Goal: Information Seeking & Learning: Learn about a topic

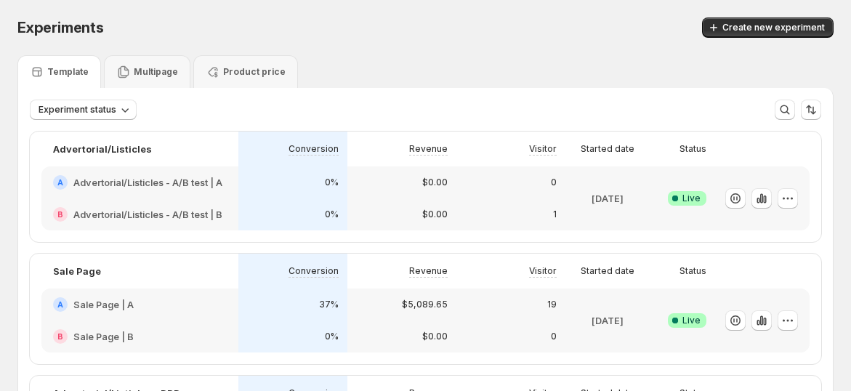
scroll to position [242, 0]
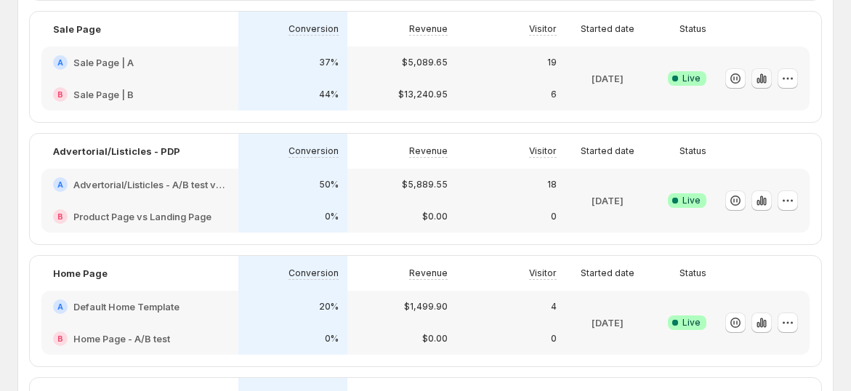
click at [759, 84] on icon "button" at bounding box center [757, 81] width 3 height 6
click at [763, 83] on icon "button" at bounding box center [761, 77] width 3 height 9
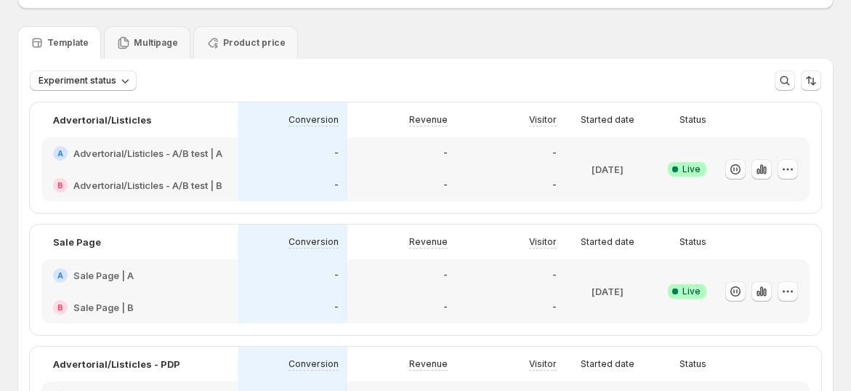
scroll to position [161, 0]
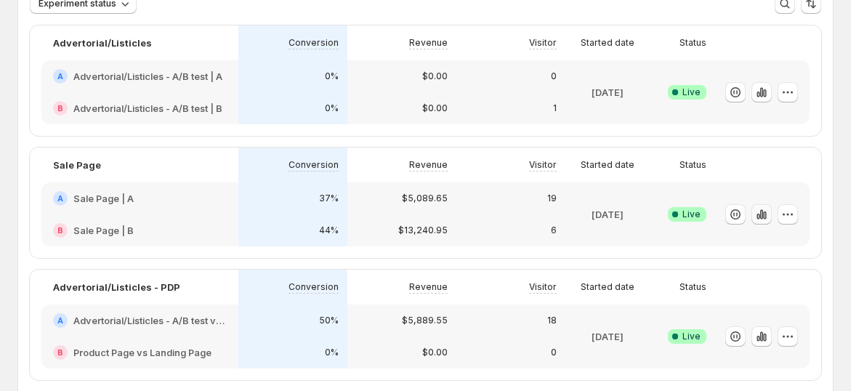
click at [763, 216] on icon "button" at bounding box center [761, 213] width 3 height 9
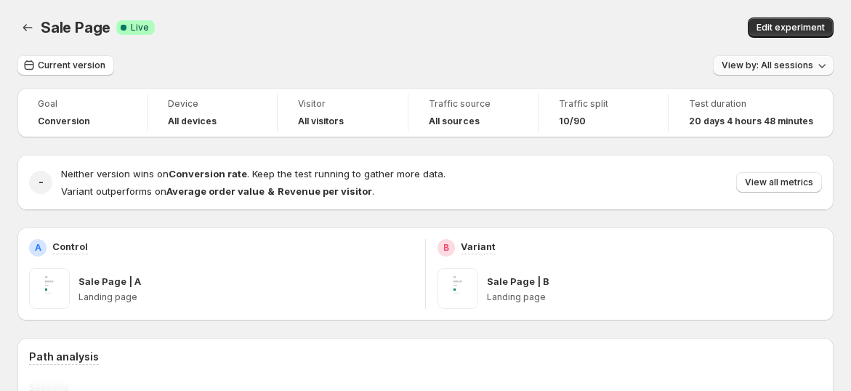
click at [797, 70] on span "View by: All sessions" at bounding box center [767, 66] width 92 height 12
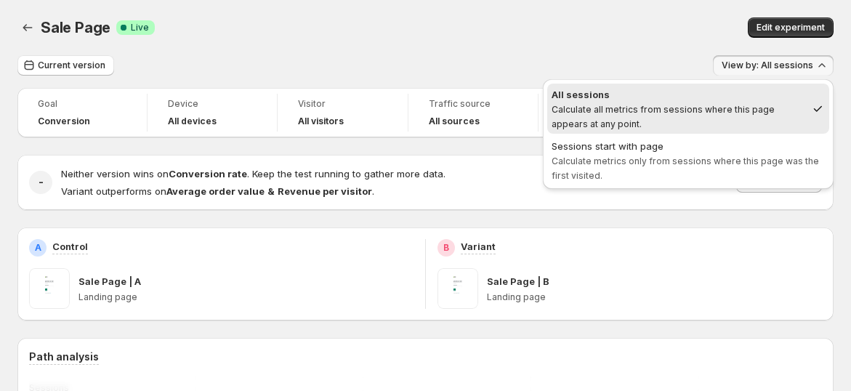
click at [612, 40] on div "Sale Page. This page is ready Sale Page Success Complete Live Edit experiment" at bounding box center [425, 27] width 816 height 55
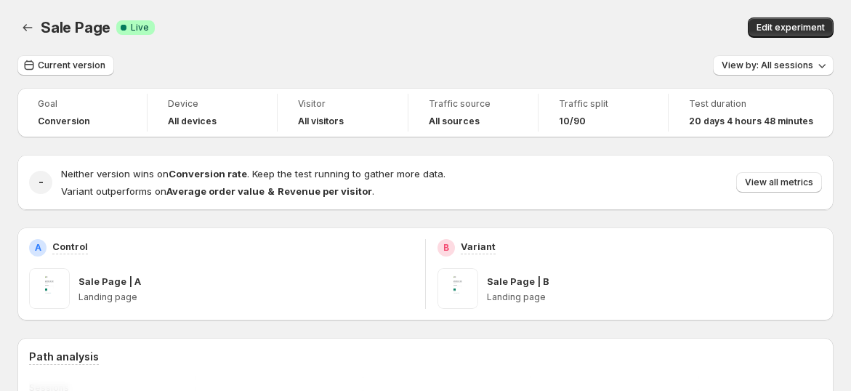
click at [797, 182] on span "View all metrics" at bounding box center [779, 183] width 68 height 12
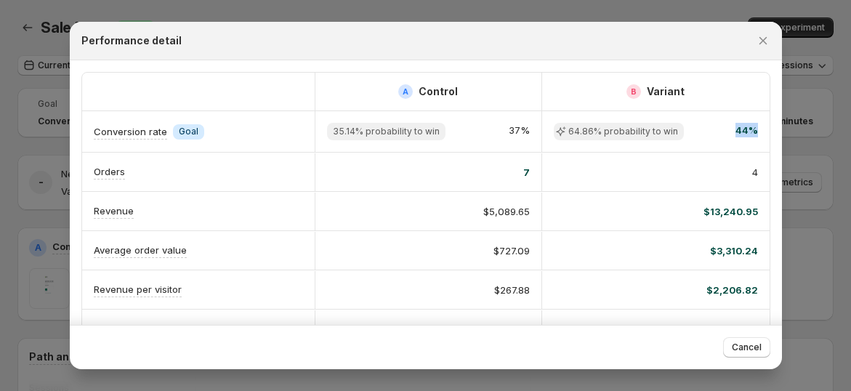
scroll to position [0, 7]
drag, startPoint x: 708, startPoint y: 134, endPoint x: 764, endPoint y: 136, distance: 56.0
click at [764, 136] on div "A Control B Variant Conversion rate Info Goal 35.14% probability to win 37% 64.…" at bounding box center [426, 386] width 712 height 653
drag, startPoint x: 514, startPoint y: 148, endPoint x: 449, endPoint y: 179, distance: 71.5
click at [513, 152] on div "A Control B Variant Conversion rate Info Goal 35.14% probability to win 37% 64.…" at bounding box center [425, 387] width 687 height 628
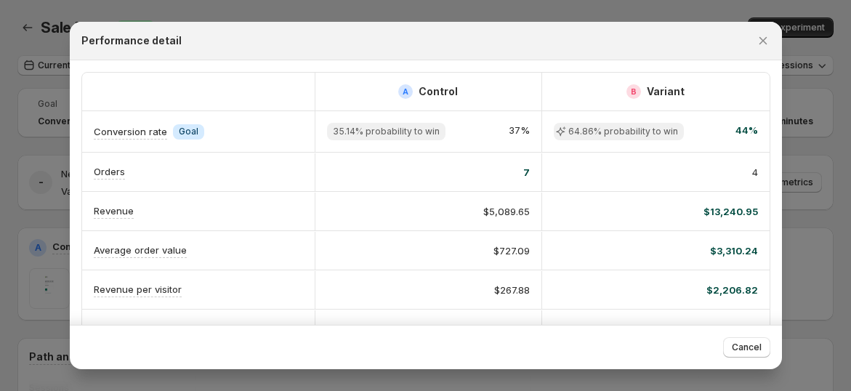
click at [594, 167] on div "4" at bounding box center [656, 172] width 204 height 15
drag, startPoint x: 691, startPoint y: 129, endPoint x: 759, endPoint y: 129, distance: 68.3
click at [759, 129] on div "64.86% probability to win 44%" at bounding box center [655, 131] width 227 height 41
click at [735, 138] on span "44%" at bounding box center [746, 131] width 23 height 17
drag, startPoint x: 719, startPoint y: 134, endPoint x: 764, endPoint y: 126, distance: 45.7
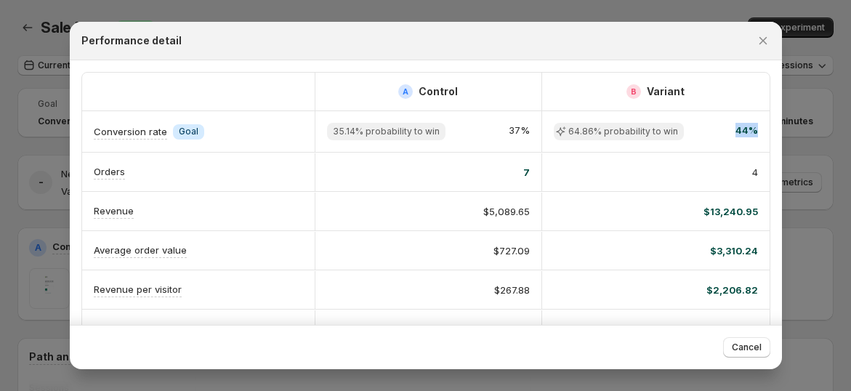
click at [764, 126] on div "A Control B Variant Conversion rate Info Goal 35.14% probability to win 37% 64.…" at bounding box center [426, 386] width 712 height 653
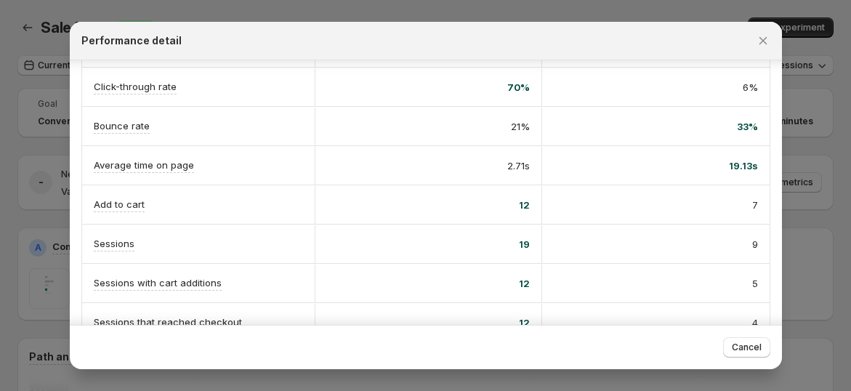
drag, startPoint x: 676, startPoint y: 167, endPoint x: 718, endPoint y: 166, distance: 41.4
click at [717, 167] on div "19.13s" at bounding box center [656, 165] width 204 height 15
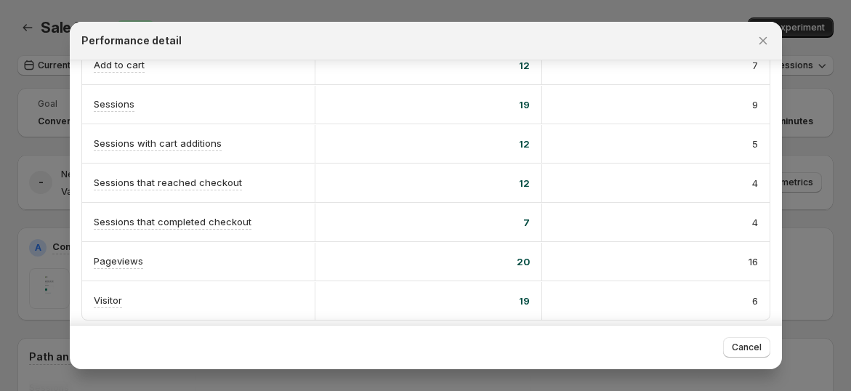
scroll to position [0, 0]
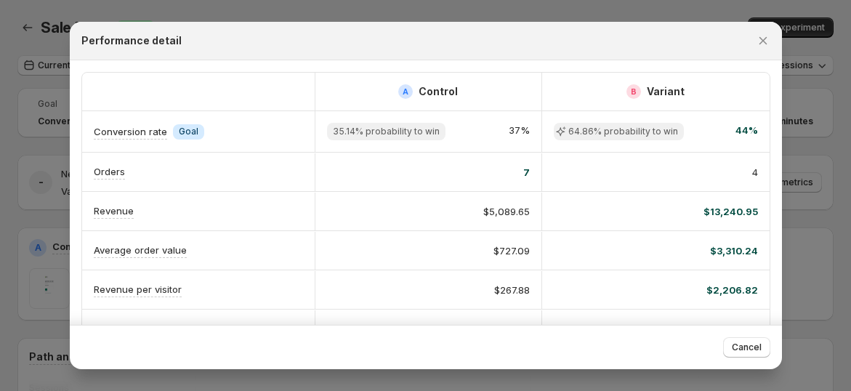
drag, startPoint x: 469, startPoint y: 178, endPoint x: 601, endPoint y: 174, distance: 132.3
click at [560, 171] on div "Orders 7 4" at bounding box center [425, 172] width 687 height 39
drag, startPoint x: 169, startPoint y: 131, endPoint x: 267, endPoint y: 133, distance: 98.8
click at [252, 131] on div "Conversion rate Info Goal" at bounding box center [198, 131] width 209 height 15
drag, startPoint x: 474, startPoint y: 126, endPoint x: 581, endPoint y: 127, distance: 107.5
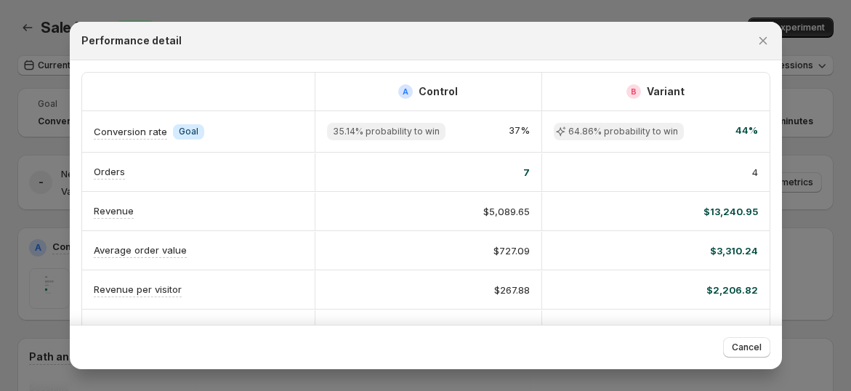
click at [546, 124] on div "Conversion rate Info Goal 35.14% probability to win 37% 64.86% probability to w…" at bounding box center [425, 131] width 687 height 41
drag, startPoint x: 597, startPoint y: 129, endPoint x: 685, endPoint y: 129, distance: 87.9
click at [676, 129] on div "64.86% probability to win 44%" at bounding box center [656, 131] width 204 height 17
click at [703, 128] on div "64.86% probability to win 44%" at bounding box center [656, 131] width 204 height 17
drag, startPoint x: 703, startPoint y: 128, endPoint x: 577, endPoint y: 128, distance: 126.4
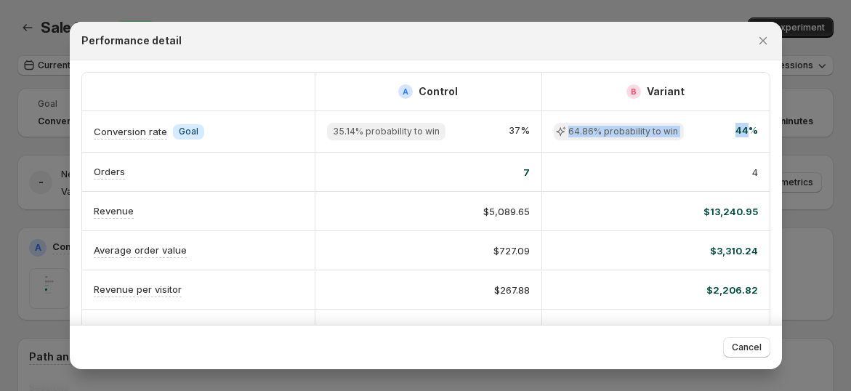
click at [577, 128] on div "64.86% probability to win 44%" at bounding box center [656, 131] width 204 height 17
click at [700, 171] on div "4" at bounding box center [656, 172] width 204 height 15
click at [768, 38] on icon "Close" at bounding box center [763, 40] width 15 height 15
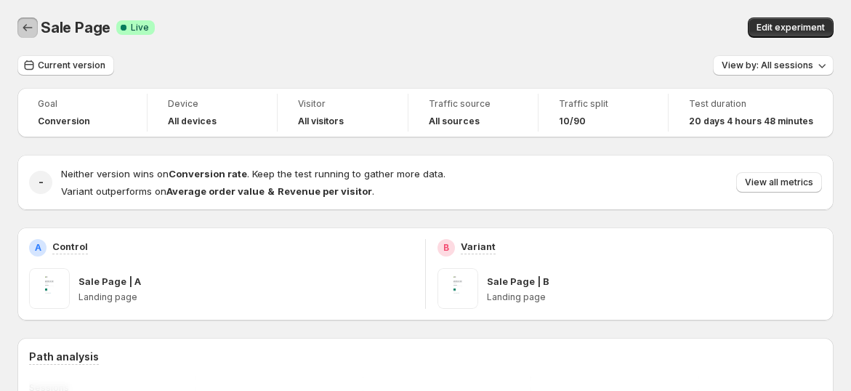
click at [20, 25] on icon "Back" at bounding box center [27, 27] width 15 height 15
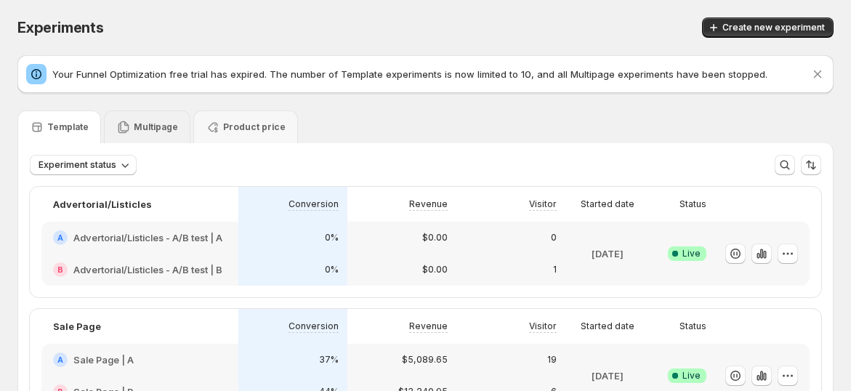
click at [141, 127] on p "Multipage" at bounding box center [156, 127] width 44 height 12
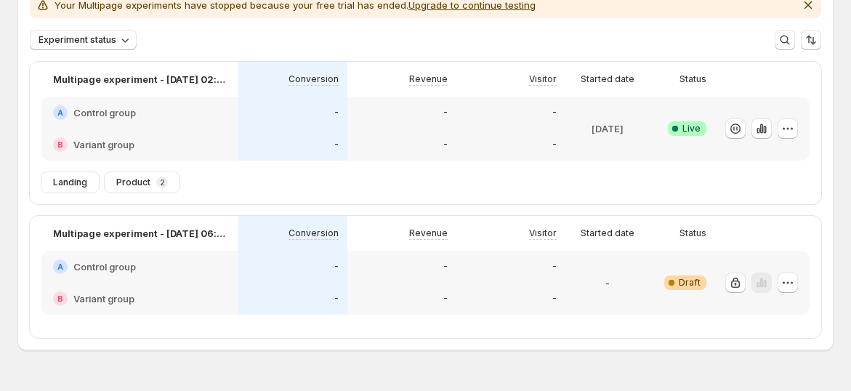
scroll to position [200, 0]
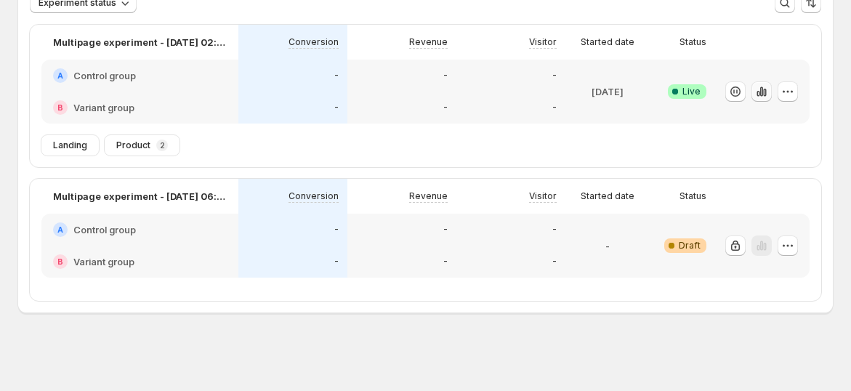
click at [766, 93] on icon "button" at bounding box center [764, 93] width 3 height 8
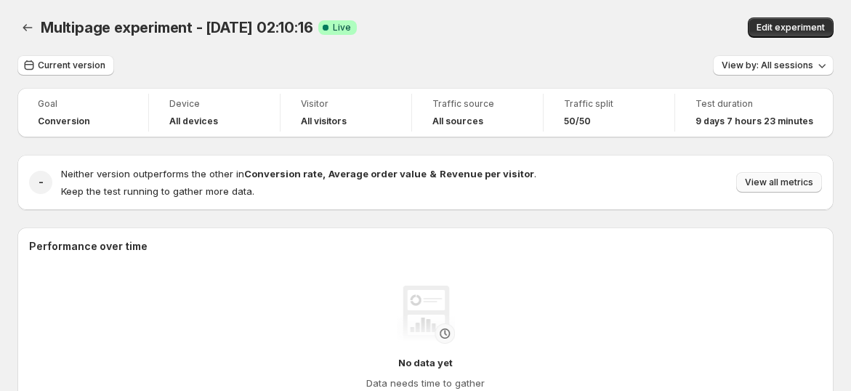
click at [780, 174] on button "View all metrics" at bounding box center [779, 182] width 86 height 20
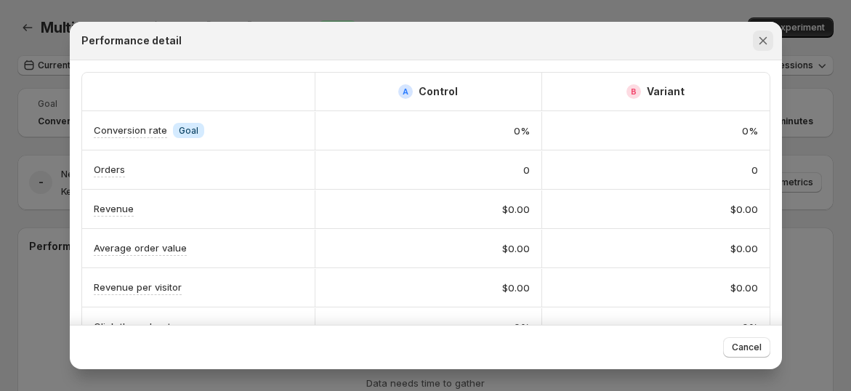
click at [769, 43] on icon "Close" at bounding box center [763, 40] width 15 height 15
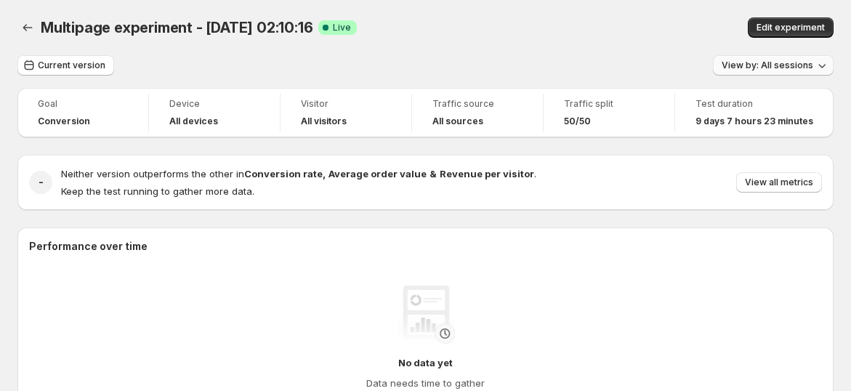
click at [782, 73] on button "View by: All sessions" at bounding box center [773, 65] width 121 height 20
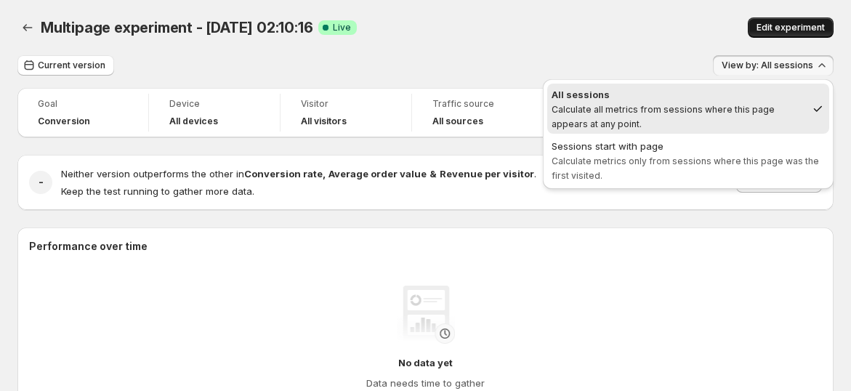
click at [782, 26] on span "Edit experiment" at bounding box center [790, 28] width 68 height 12
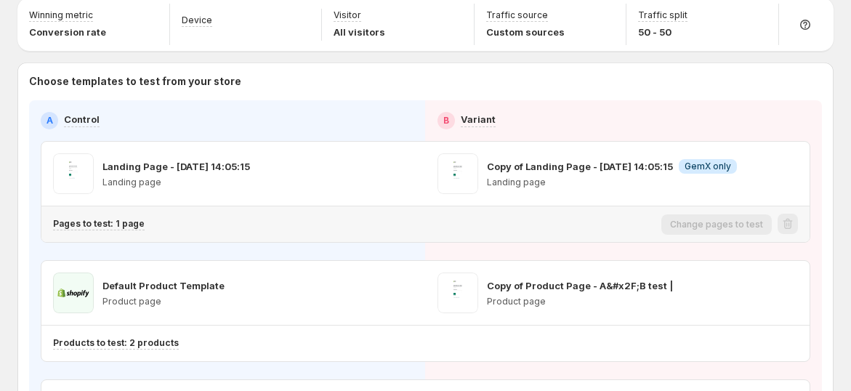
scroll to position [81, 0]
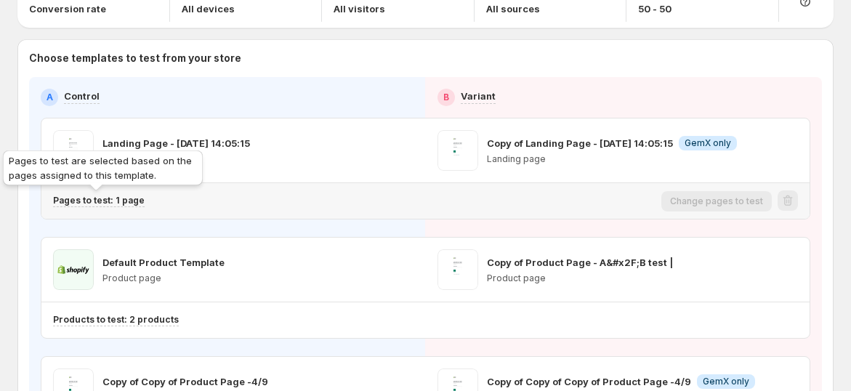
click at [133, 195] on p "Pages to test: 1 page" at bounding box center [99, 201] width 92 height 12
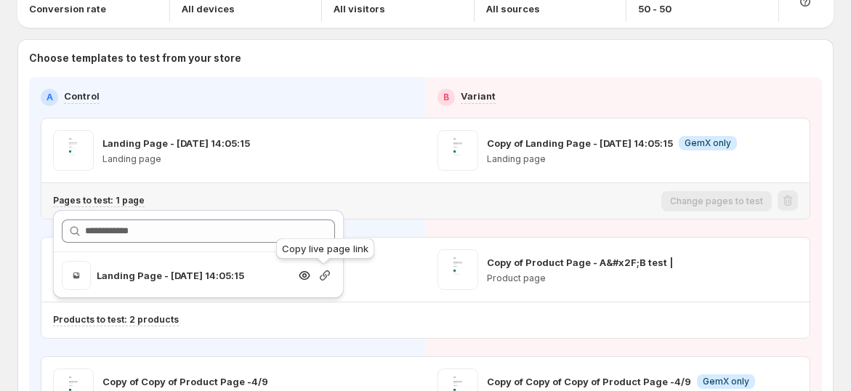
click at [325, 277] on icon "button" at bounding box center [324, 275] width 15 height 15
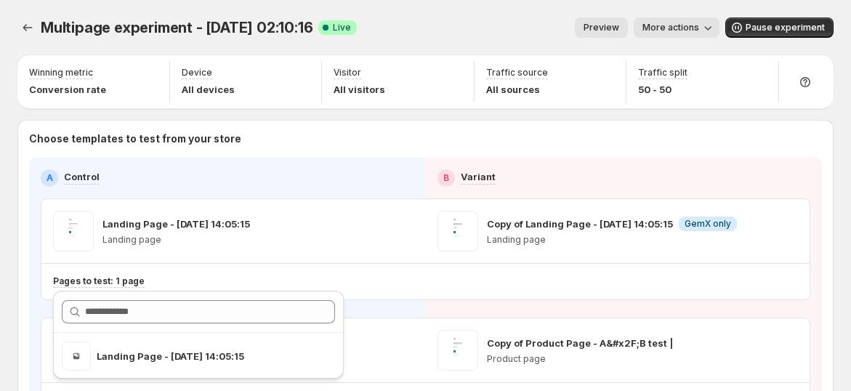
scroll to position [0, 0]
click at [33, 31] on icon "Experiments" at bounding box center [27, 27] width 15 height 15
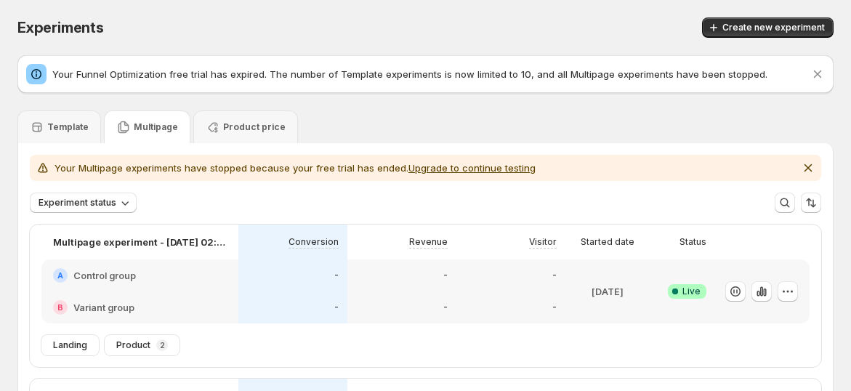
click at [143, 133] on div "Multipage" at bounding box center [147, 127] width 62 height 15
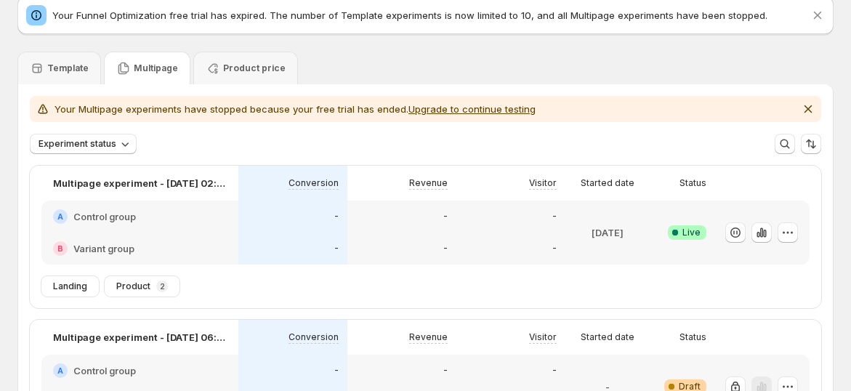
scroll to position [81, 0]
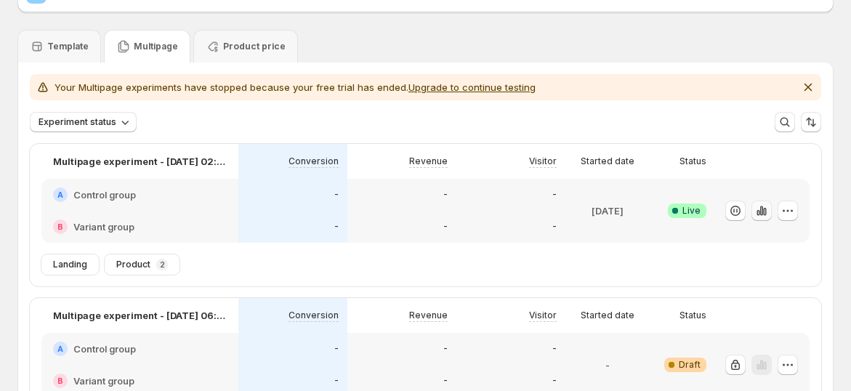
click at [766, 214] on icon "button" at bounding box center [761, 210] width 15 height 15
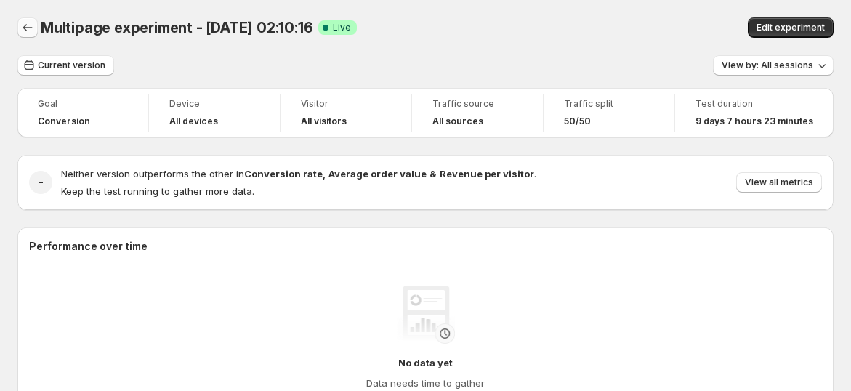
click at [33, 32] on icon "Back" at bounding box center [27, 27] width 15 height 15
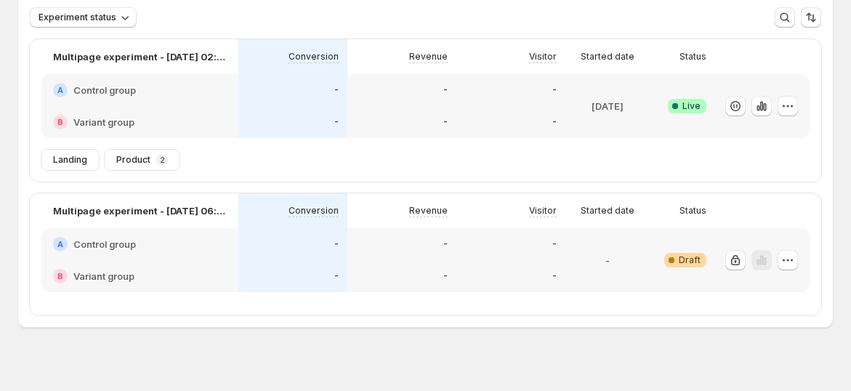
scroll to position [200, 0]
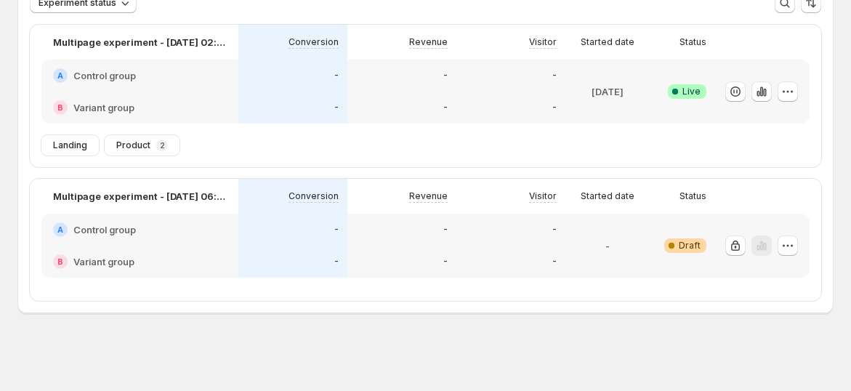
click at [563, 88] on div "-" at bounding box center [510, 76] width 109 height 32
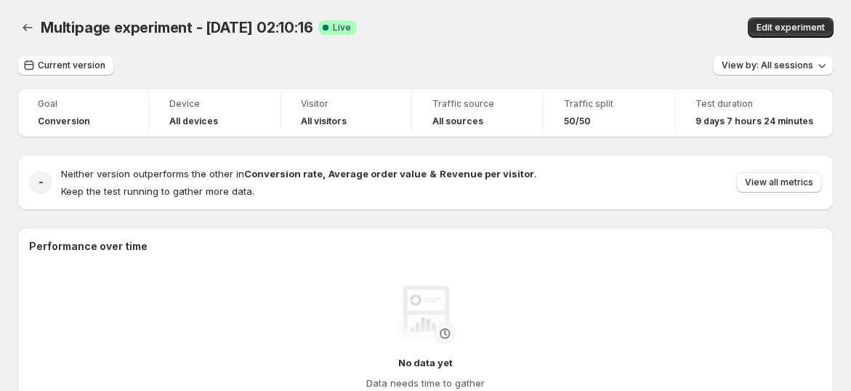
click at [434, 50] on div "Multipage experiment - Sep 4, 02:10:16. This page is ready Multipage experiment…" at bounding box center [425, 27] width 816 height 55
click at [29, 29] on icon "Back" at bounding box center [27, 27] width 15 height 15
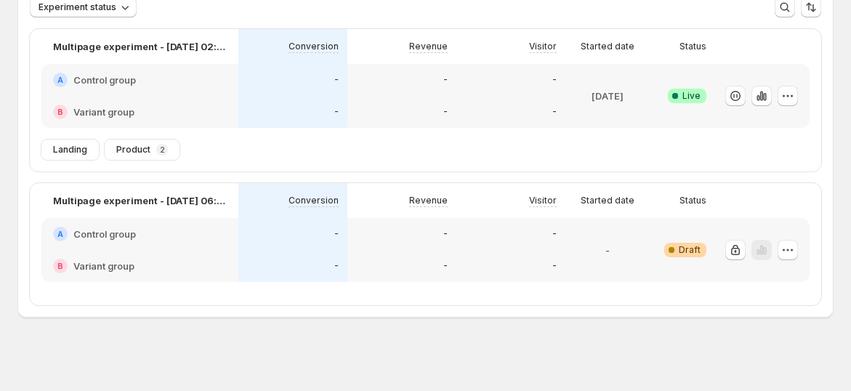
scroll to position [200, 0]
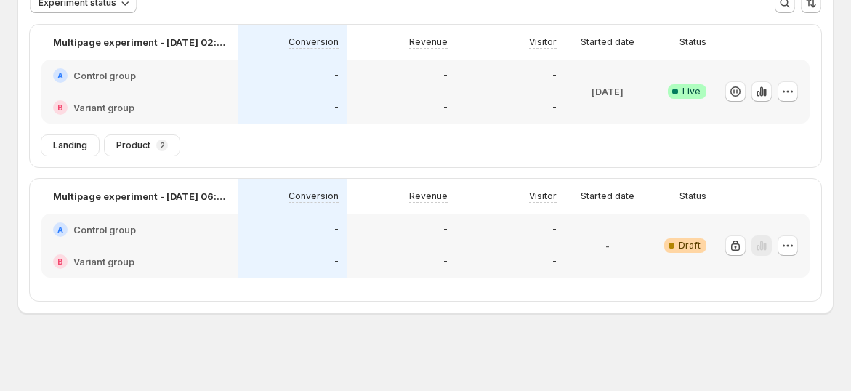
click at [144, 145] on span "Product" at bounding box center [133, 145] width 34 height 12
click at [766, 92] on icon "button" at bounding box center [764, 93] width 3 height 8
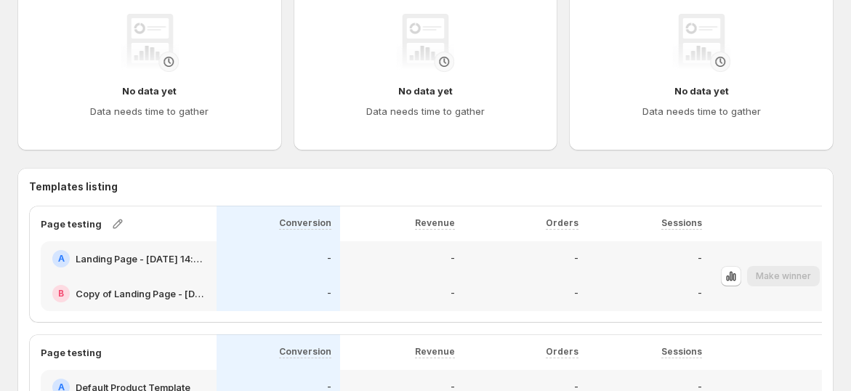
scroll to position [564, 0]
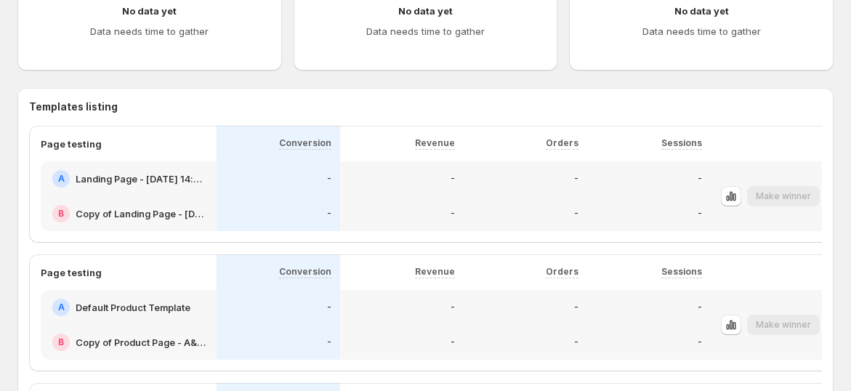
click at [133, 174] on h2 "Landing Page - [DATE] 14:05:15" at bounding box center [142, 178] width 132 height 15
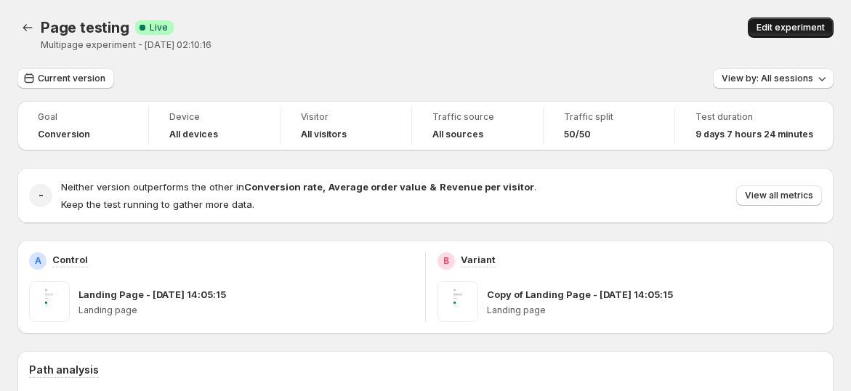
click at [797, 28] on span "Edit experiment" at bounding box center [790, 28] width 68 height 12
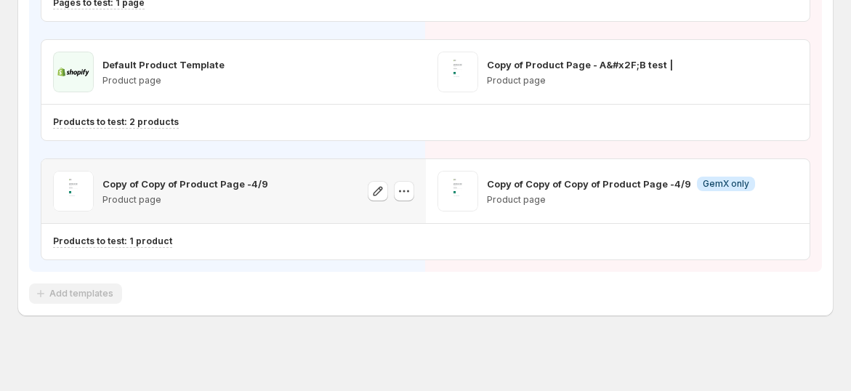
scroll to position [37, 0]
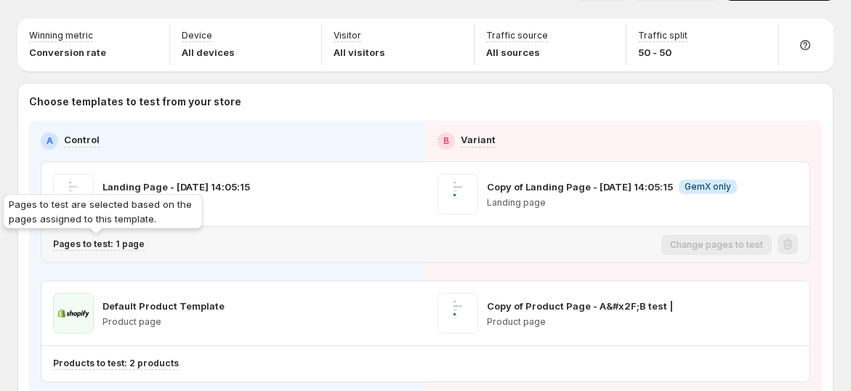
click at [103, 239] on p "Pages to test: 1 page" at bounding box center [99, 244] width 92 height 12
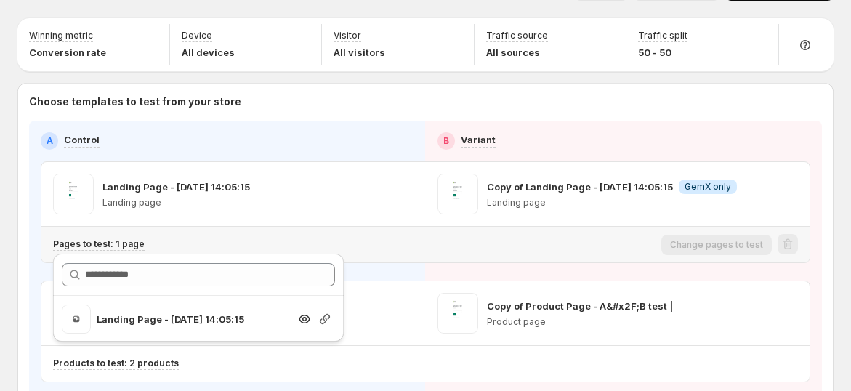
click at [328, 316] on icon "button" at bounding box center [324, 319] width 15 height 15
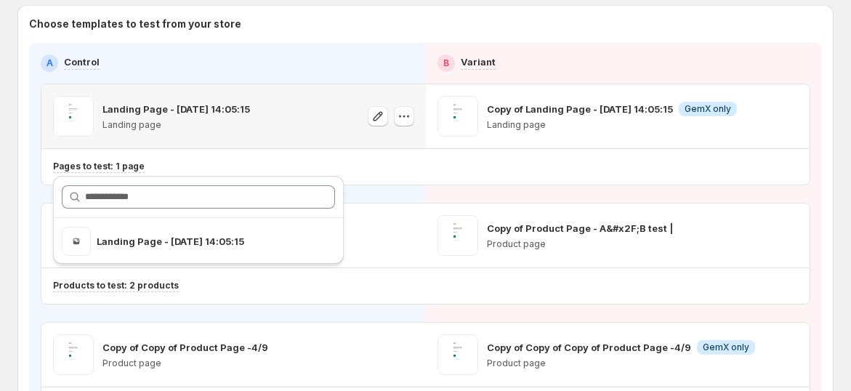
scroll to position [199, 0]
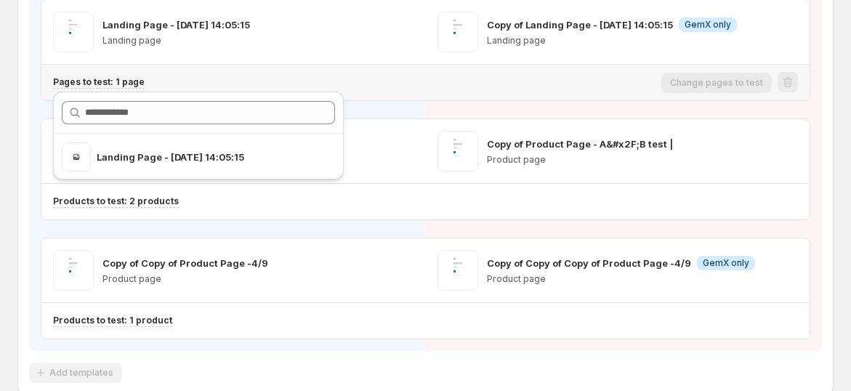
click at [595, 97] on div "Pages to test: 1 page Change pages to test" at bounding box center [425, 83] width 768 height 36
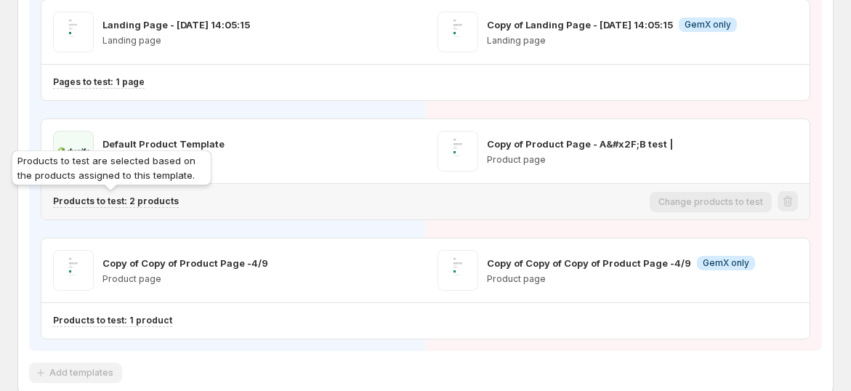
click at [161, 195] on p "Products to test: 2 products" at bounding box center [116, 201] width 126 height 12
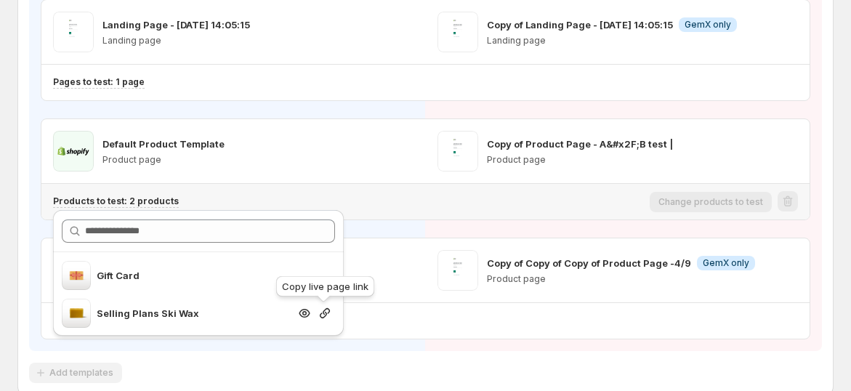
drag, startPoint x: 321, startPoint y: 310, endPoint x: 413, endPoint y: 272, distance: 100.0
click at [321, 311] on icon "button" at bounding box center [324, 313] width 15 height 15
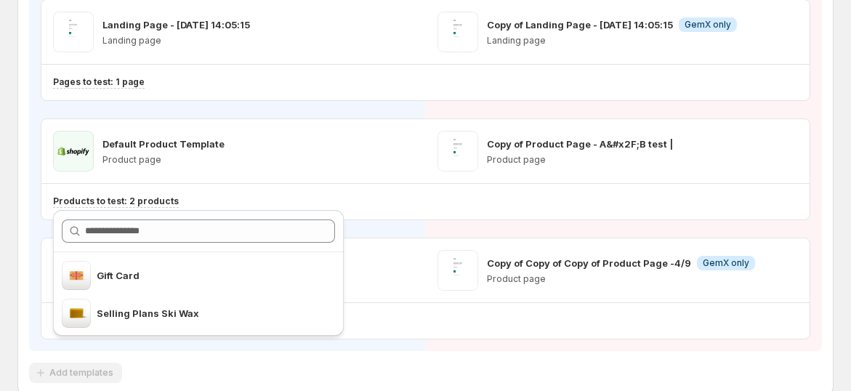
click at [416, 105] on div "Landing Page - Jun 12, 14:05:15 Landing page Copy of Landing Page - Jun 12, 14:…" at bounding box center [425, 169] width 769 height 340
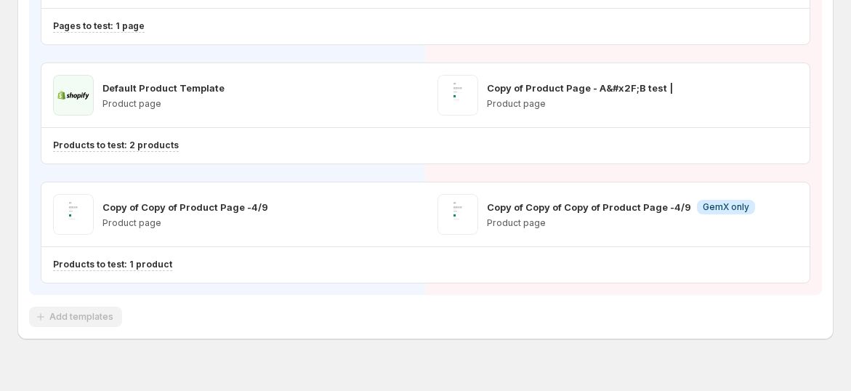
scroll to position [280, 0]
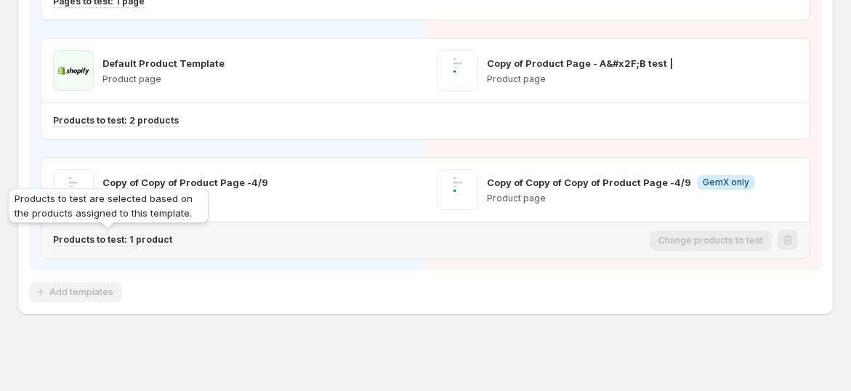
click at [139, 235] on p "Products to test: 1 product" at bounding box center [112, 240] width 119 height 12
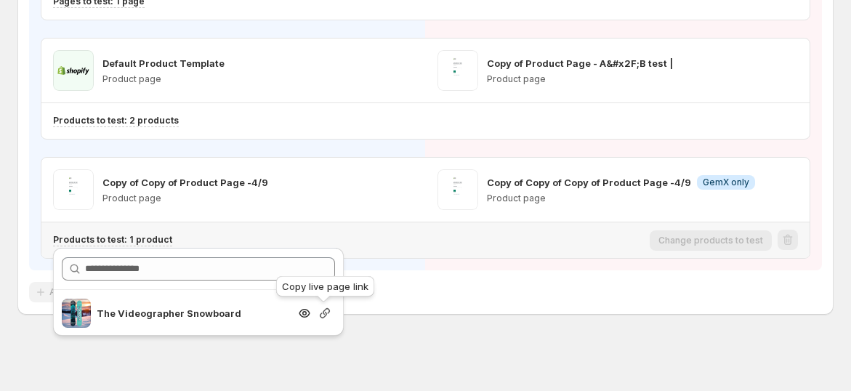
click at [325, 312] on icon "button" at bounding box center [324, 313] width 15 height 15
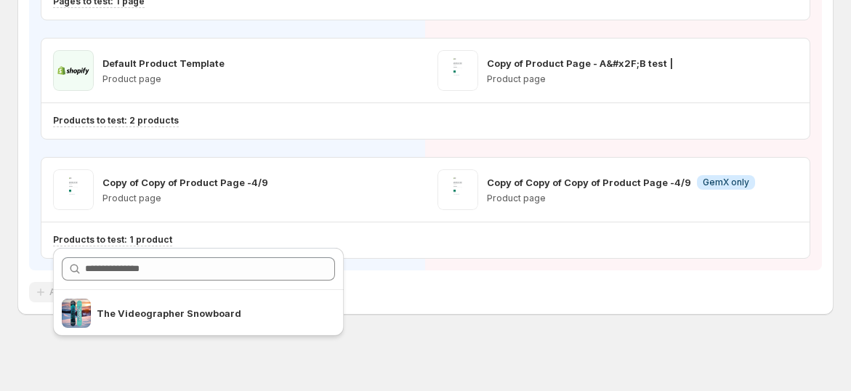
click at [379, 338] on div "Multipage experiment - Sep 4, 02:10:16. This page is ready Multipage experiment…" at bounding box center [425, 56] width 851 height 673
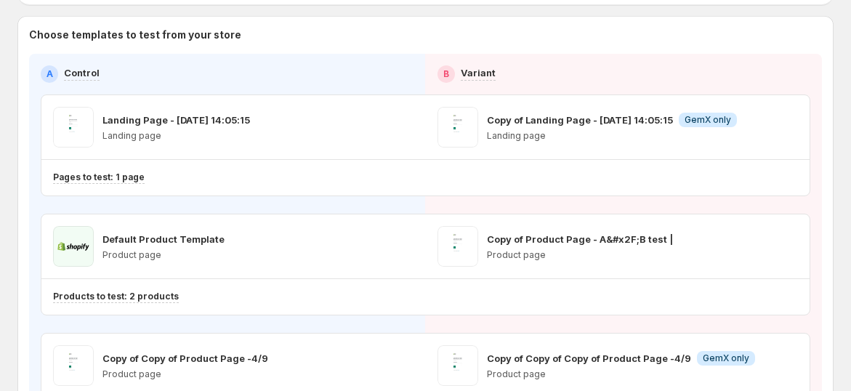
scroll to position [0, 0]
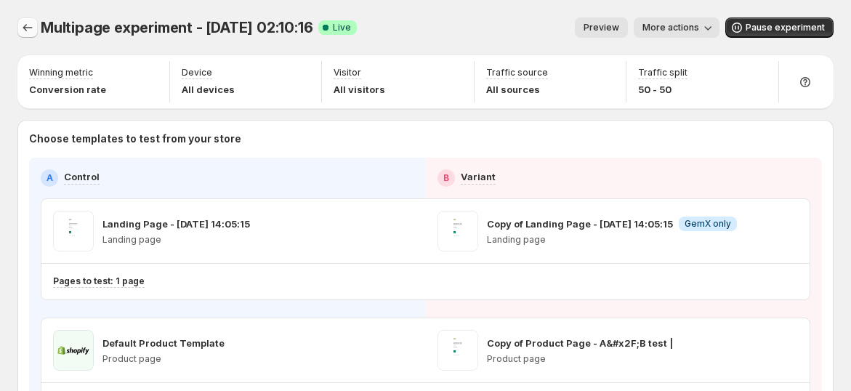
click at [27, 23] on icon "Experiments" at bounding box center [27, 27] width 15 height 15
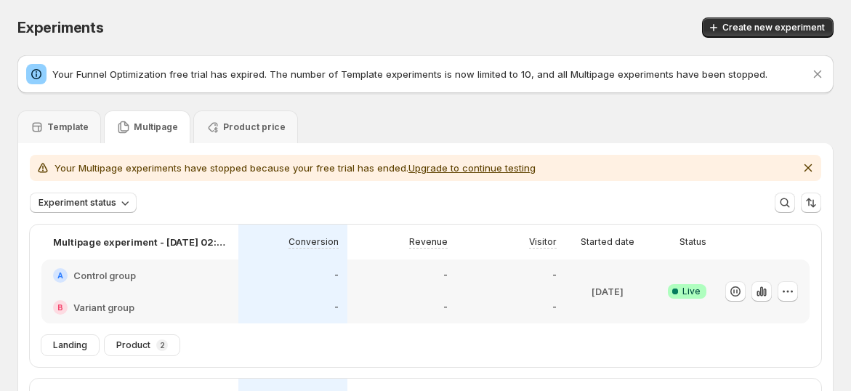
scroll to position [161, 0]
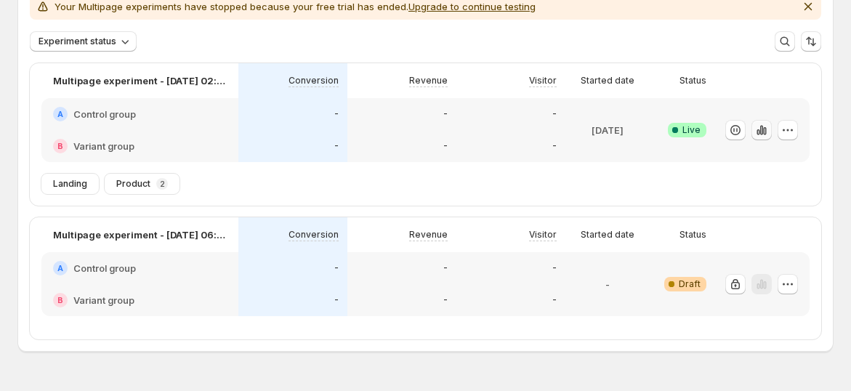
click at [769, 126] on icon "button" at bounding box center [761, 130] width 15 height 15
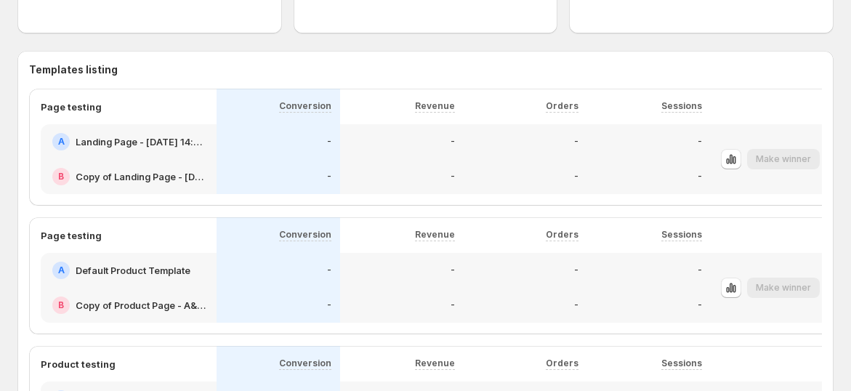
scroll to position [484, 0]
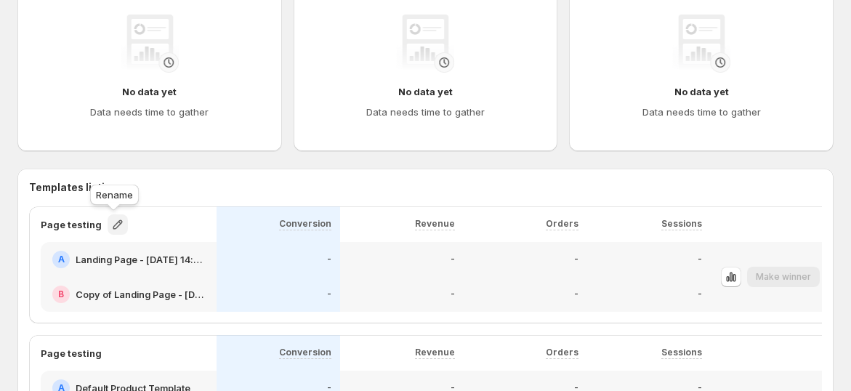
click at [114, 221] on icon "button" at bounding box center [117, 223] width 9 height 9
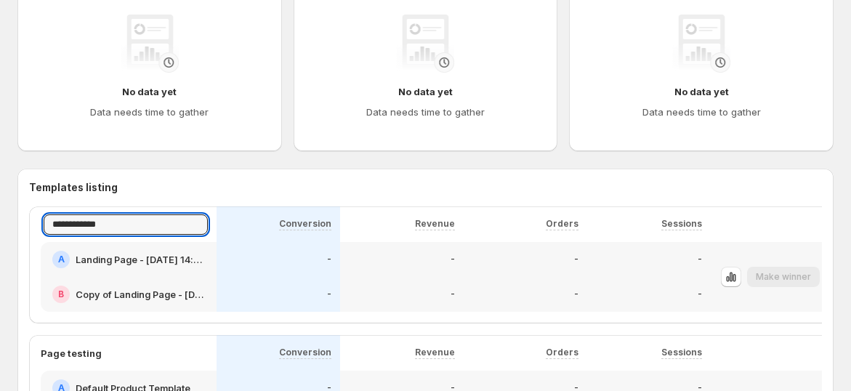
drag, startPoint x: 301, startPoint y: 190, endPoint x: 365, endPoint y: 190, distance: 63.9
click at [305, 190] on h3 "Templates listing" at bounding box center [425, 187] width 793 height 15
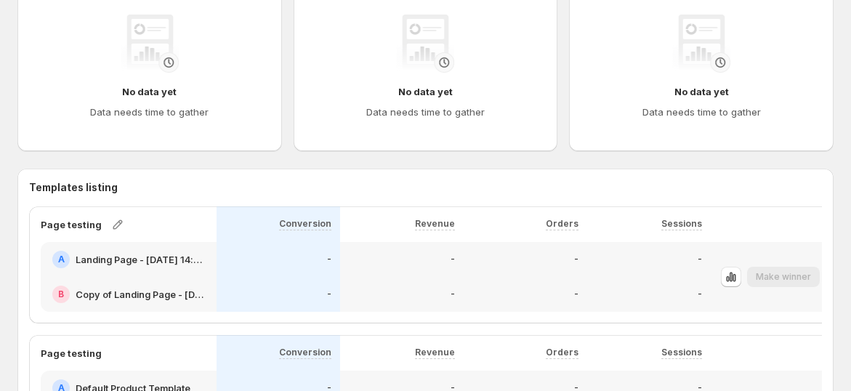
click at [575, 212] on div "Orders" at bounding box center [526, 224] width 124 height 36
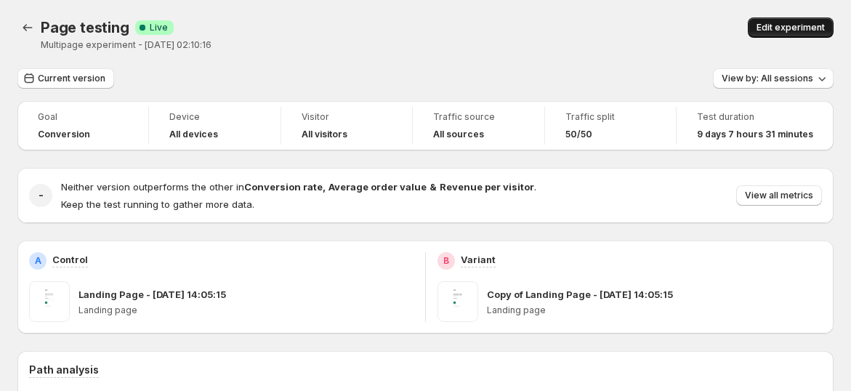
click at [786, 23] on span "Edit experiment" at bounding box center [790, 28] width 68 height 12
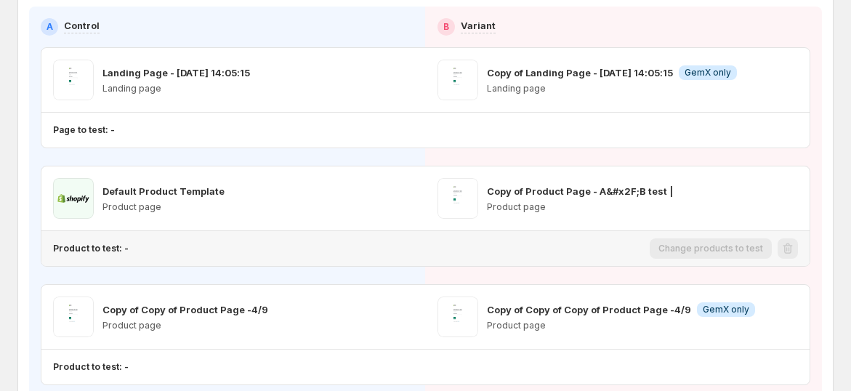
scroll to position [161, 0]
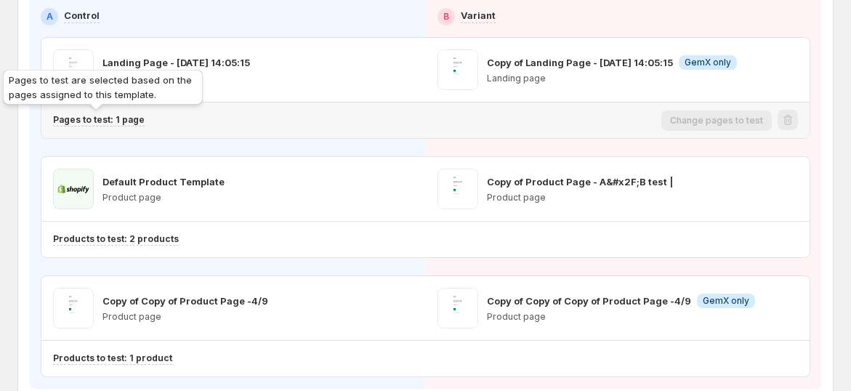
click at [78, 116] on p "Pages to test: 1 page" at bounding box center [99, 120] width 92 height 12
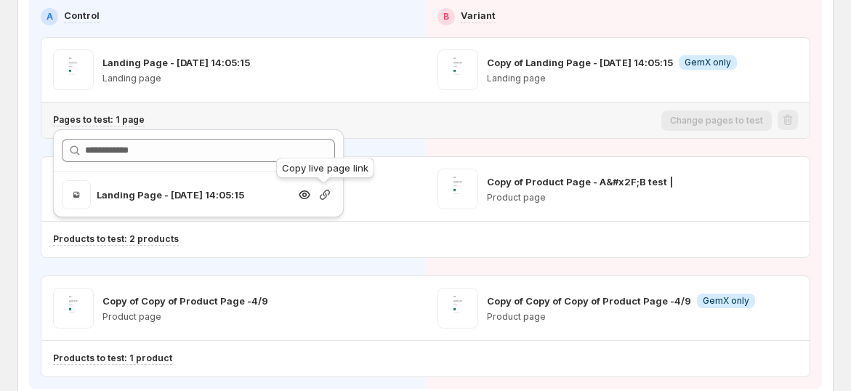
click at [329, 195] on icon "button" at bounding box center [324, 194] width 15 height 15
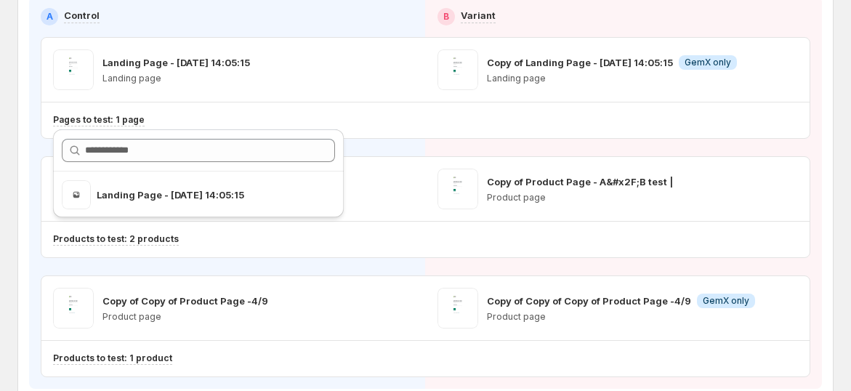
click at [25, 12] on div "Choose templates to test from your store A Control B Variant Landing Page - Jun…" at bounding box center [425, 196] width 816 height 474
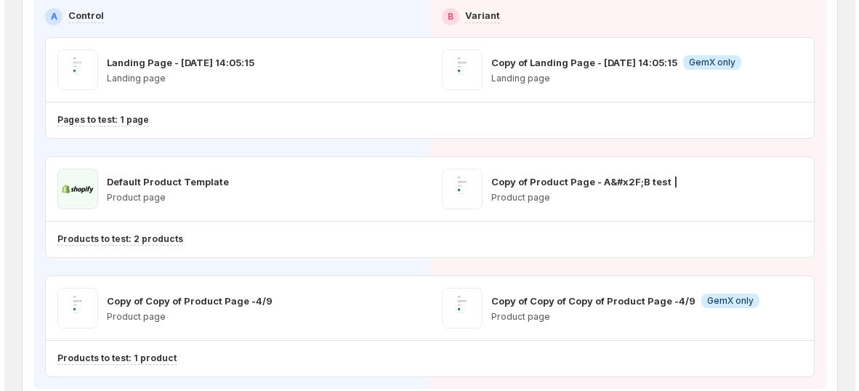
scroll to position [0, 0]
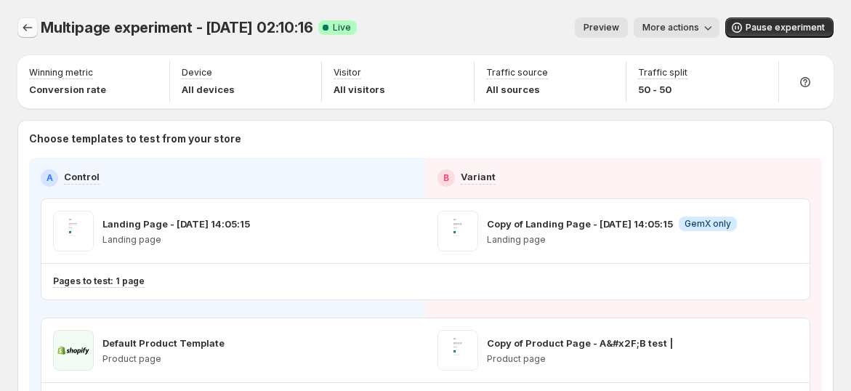
click at [31, 28] on icon "Experiments" at bounding box center [27, 27] width 15 height 15
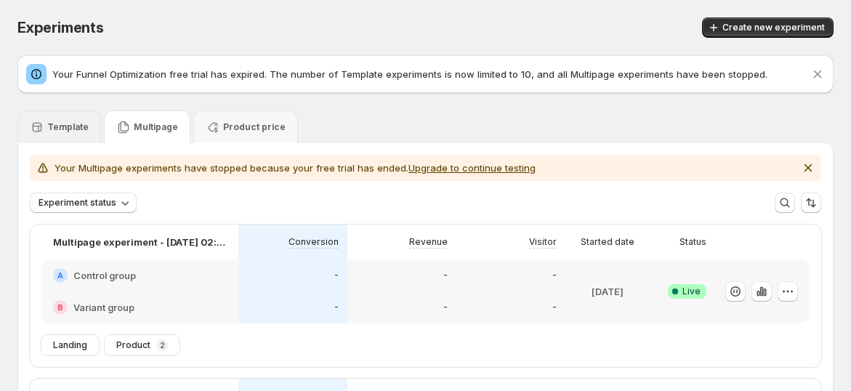
click at [76, 122] on p "Template" at bounding box center [67, 127] width 41 height 12
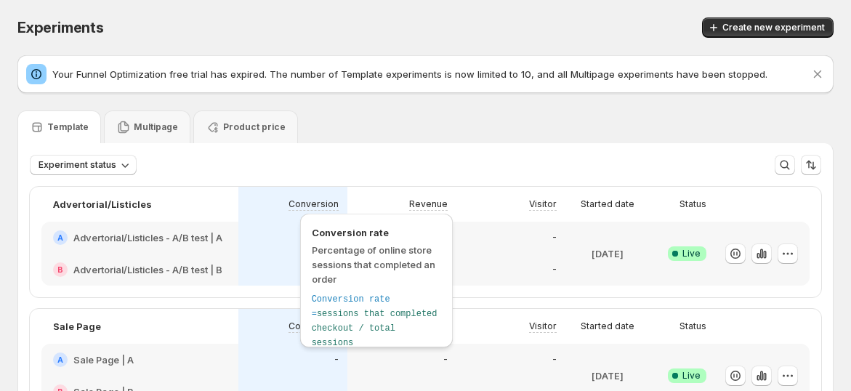
scroll to position [161, 0]
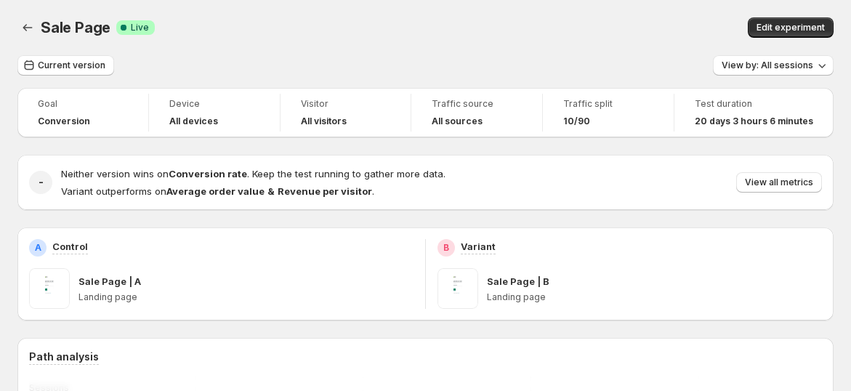
click at [255, 52] on div "Sale Page. This page is ready Sale Page Success Complete Live Edit experiment" at bounding box center [425, 27] width 816 height 55
click at [26, 23] on icon "Back" at bounding box center [27, 27] width 15 height 15
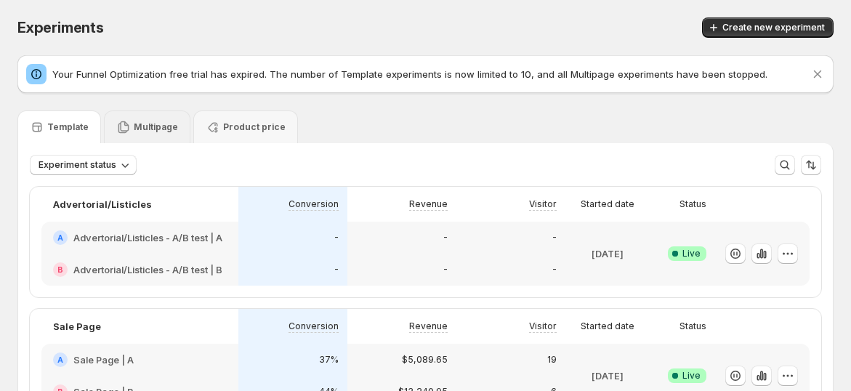
click at [126, 125] on icon at bounding box center [123, 127] width 15 height 15
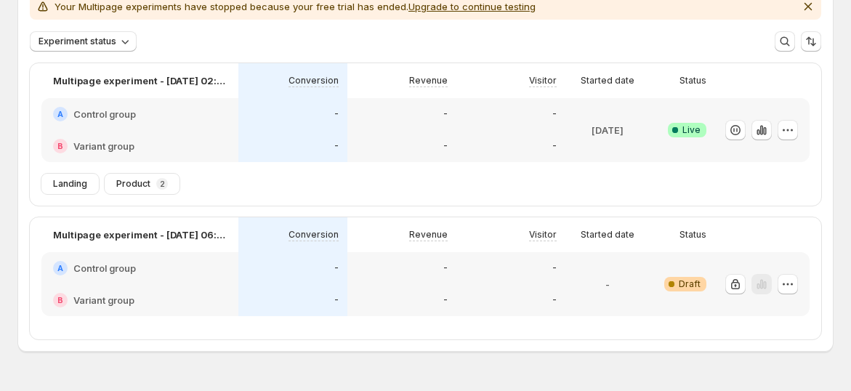
scroll to position [81, 0]
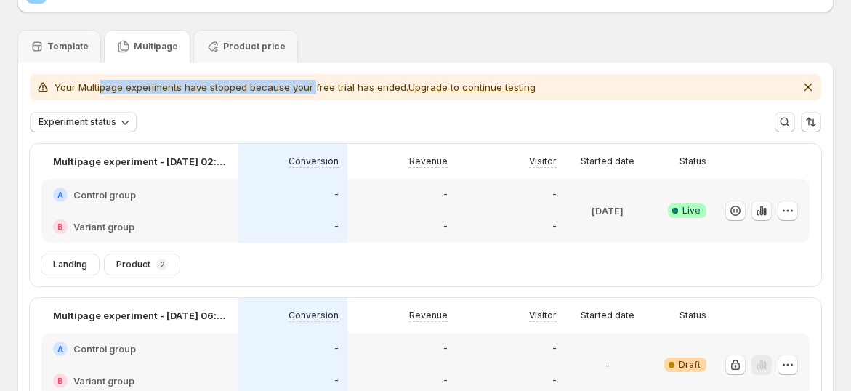
drag, startPoint x: 100, startPoint y: 87, endPoint x: 355, endPoint y: 92, distance: 255.1
click at [315, 94] on div "Your Multipage experiments have stopped because your free trial has ended. Upgr…" at bounding box center [425, 87] width 791 height 26
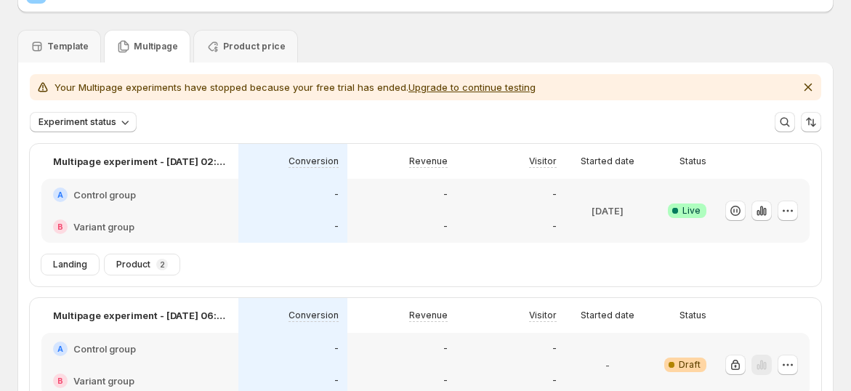
drag, startPoint x: 355, startPoint y: 92, endPoint x: 426, endPoint y: 90, distance: 70.5
click at [356, 92] on p "Your Multipage experiments have stopped because your free trial has ended. Upgr…" at bounding box center [294, 87] width 481 height 15
click at [444, 86] on button "Upgrade to continue testing" at bounding box center [471, 87] width 127 height 12
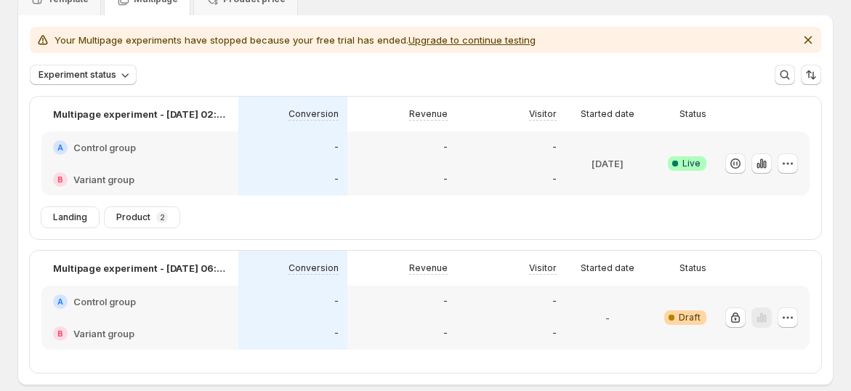
scroll to position [161, 0]
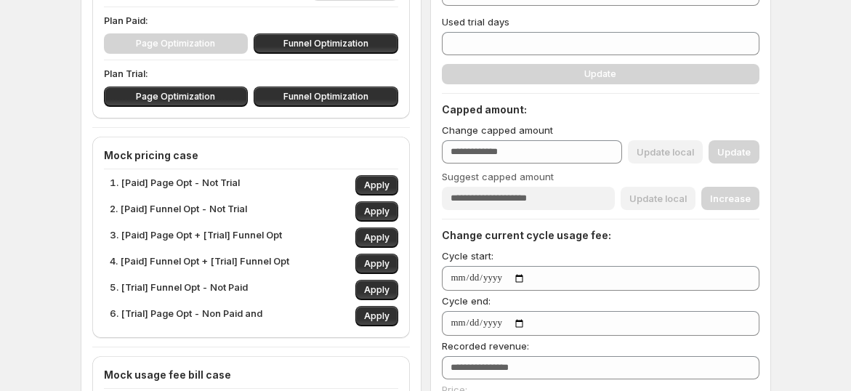
scroll to position [242, 0]
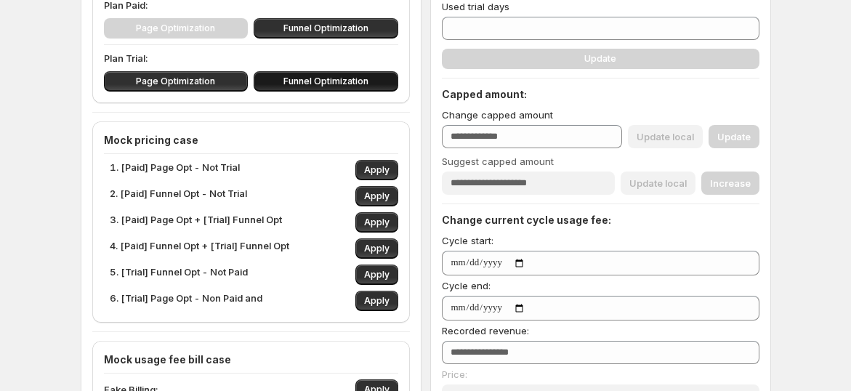
click at [339, 79] on span "Funnel Optimization" at bounding box center [325, 82] width 85 height 12
type input "**"
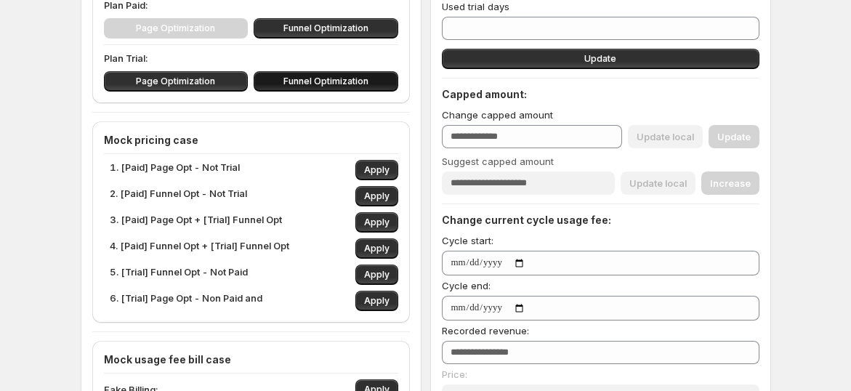
click at [339, 79] on div "Page Optimization Funnel Optimization" at bounding box center [251, 81] width 294 height 20
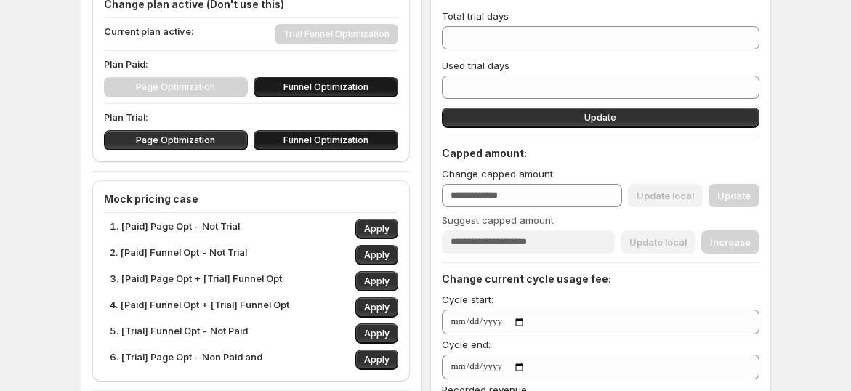
scroll to position [161, 0]
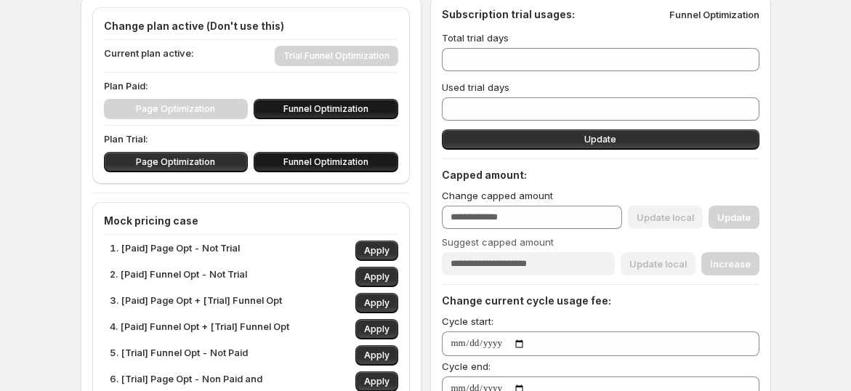
click at [344, 108] on span "Funnel Optimization" at bounding box center [325, 109] width 85 height 12
type input "***"
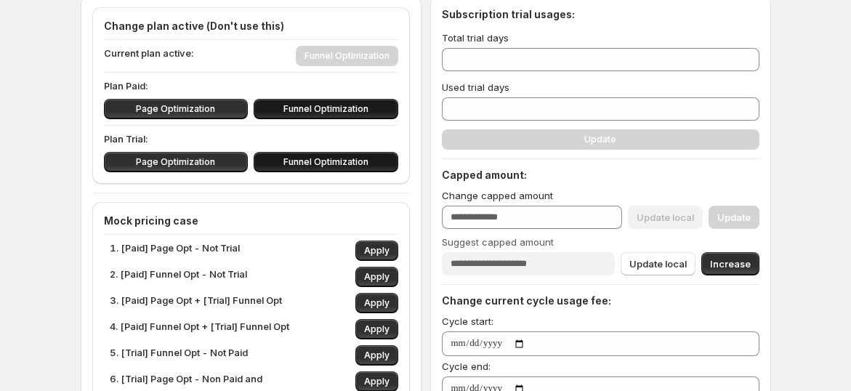
click at [340, 163] on span "Funnel Optimization" at bounding box center [325, 162] width 85 height 12
type input "*"
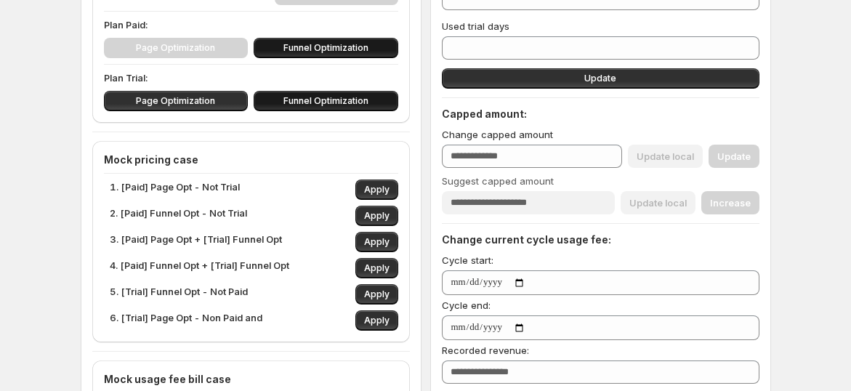
scroll to position [323, 0]
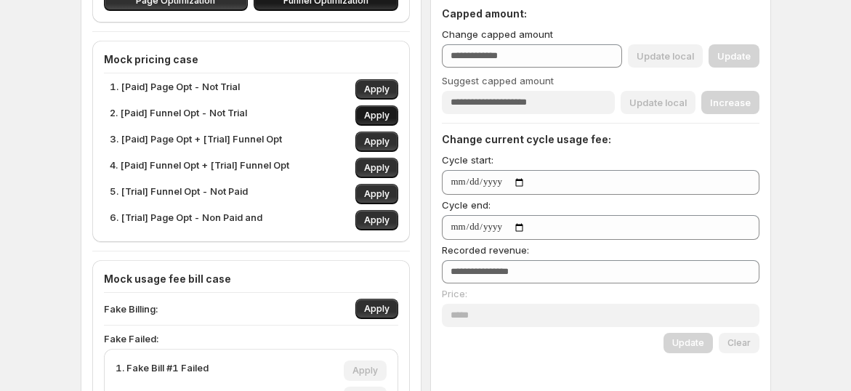
click at [386, 110] on span "Apply" at bounding box center [376, 116] width 25 height 12
type input "***"
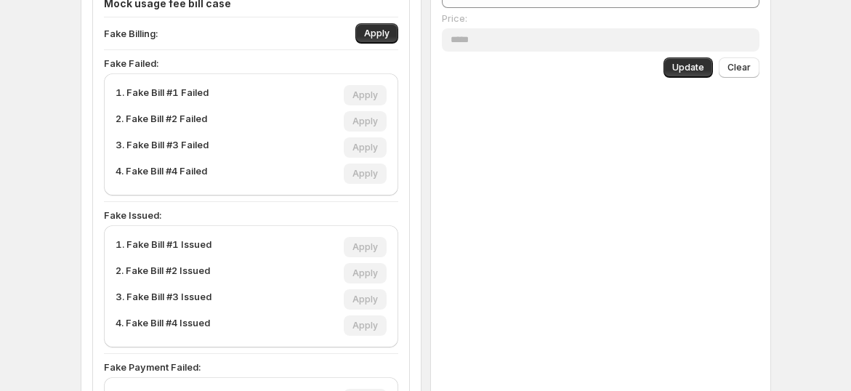
scroll to position [402, 0]
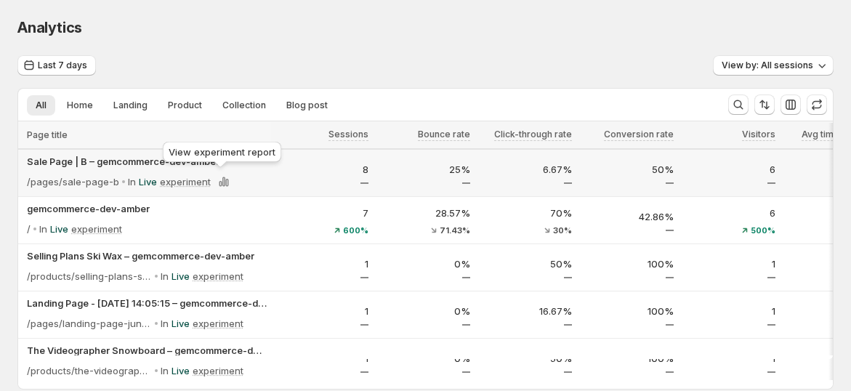
scroll to position [81, 0]
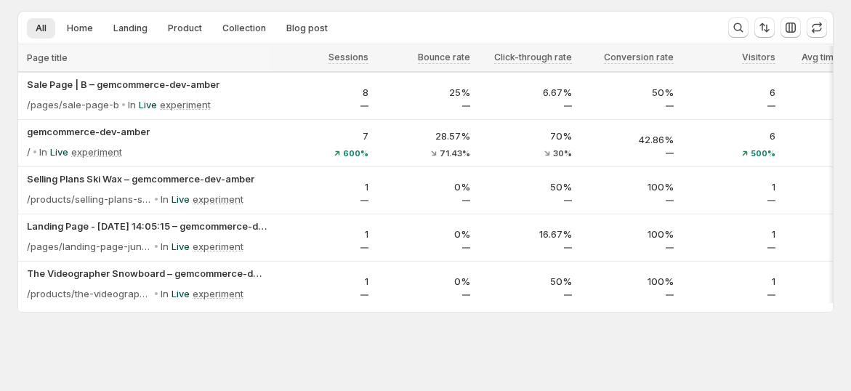
drag, startPoint x: 201, startPoint y: 304, endPoint x: 277, endPoint y: 305, distance: 76.3
click at [262, 309] on div at bounding box center [425, 309] width 803 height 1
drag, startPoint x: 293, startPoint y: 304, endPoint x: 317, endPoint y: 304, distance: 24.0
click at [317, 309] on div at bounding box center [574, 309] width 1100 height 1
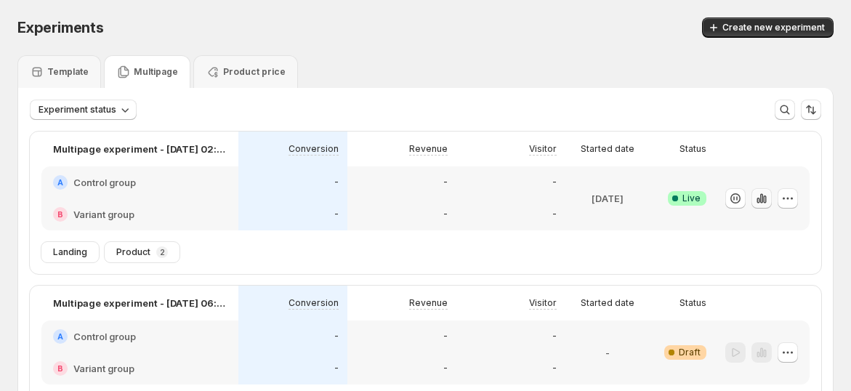
click at [763, 197] on icon "button" at bounding box center [761, 198] width 15 height 15
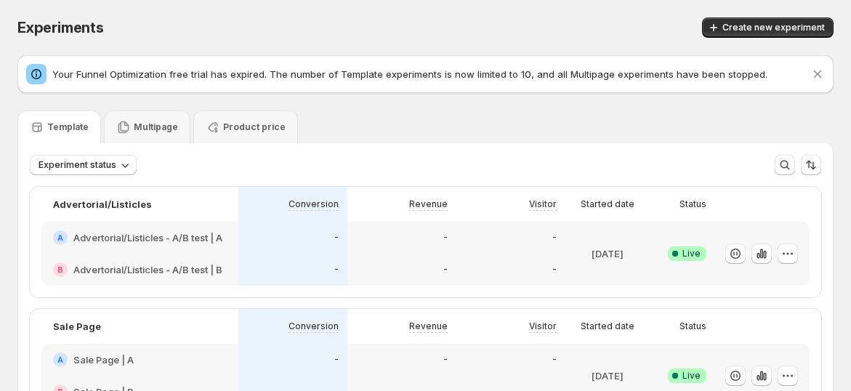
scroll to position [161, 0]
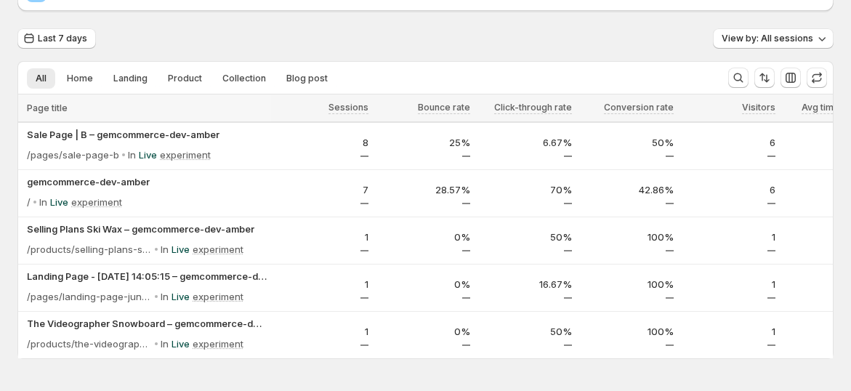
scroll to position [135, 0]
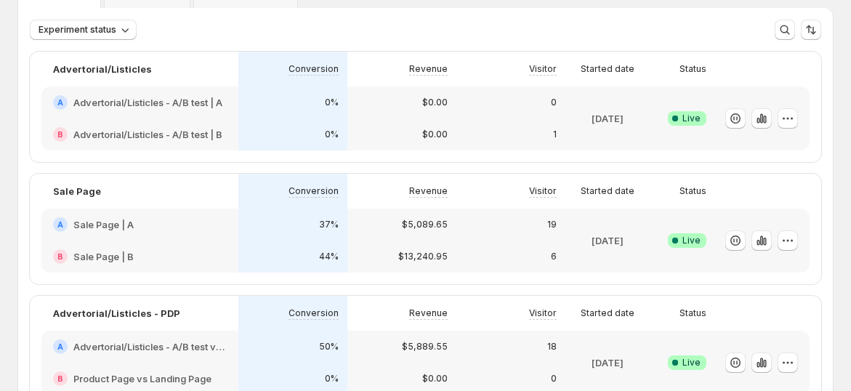
scroll to position [161, 0]
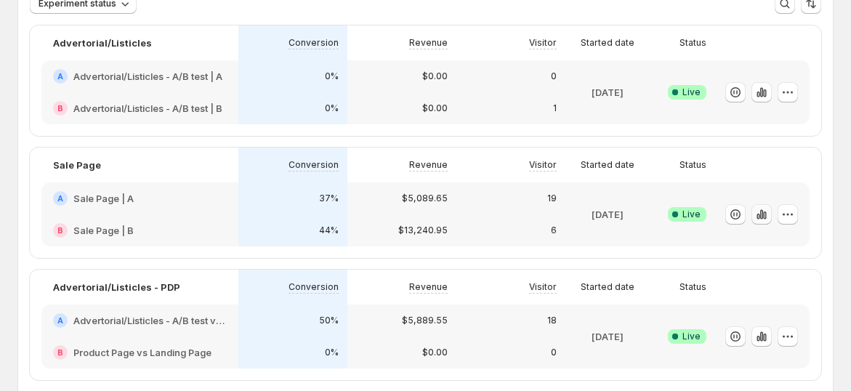
click at [763, 211] on icon "button" at bounding box center [761, 213] width 3 height 9
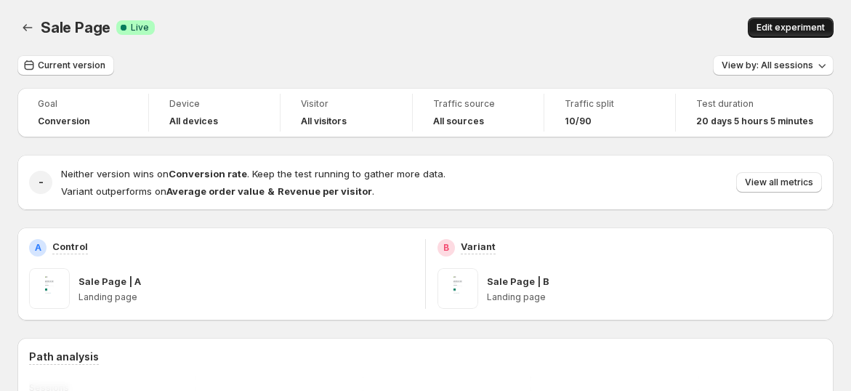
click at [794, 23] on span "Edit experiment" at bounding box center [790, 28] width 68 height 12
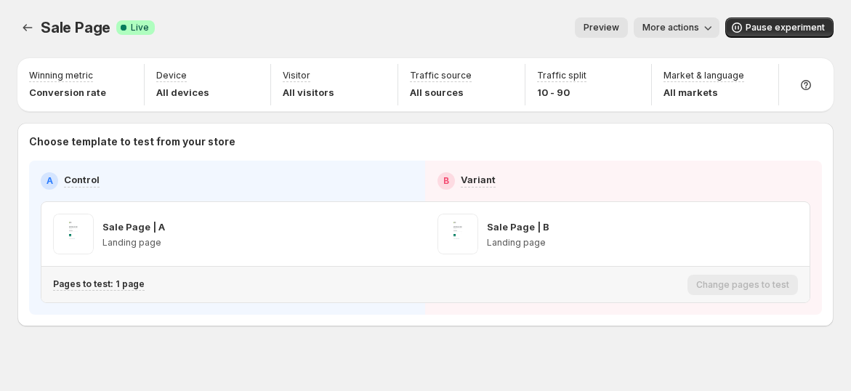
click at [110, 290] on div "Pages to test: 1 page" at bounding box center [367, 284] width 628 height 24
click at [118, 277] on div "Pages to test are selected based on the pages assigned to this template." at bounding box center [103, 254] width 206 height 46
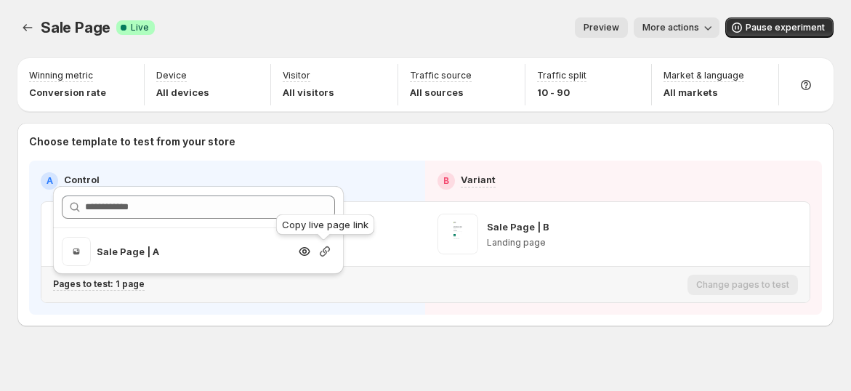
click at [325, 247] on icon "button" at bounding box center [325, 251] width 10 height 10
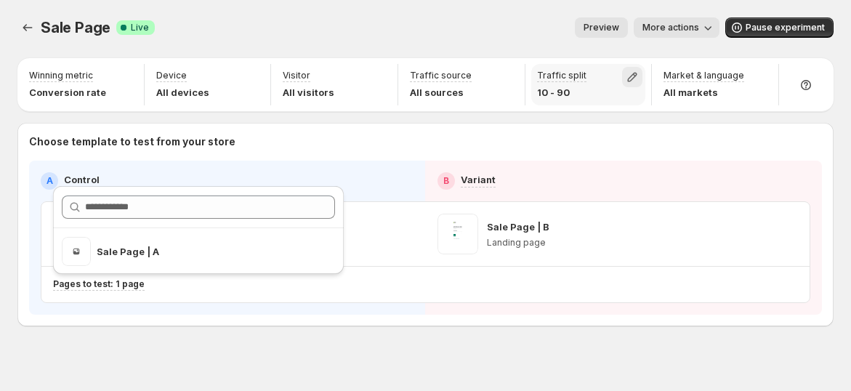
click at [637, 73] on icon "button" at bounding box center [632, 77] width 9 height 9
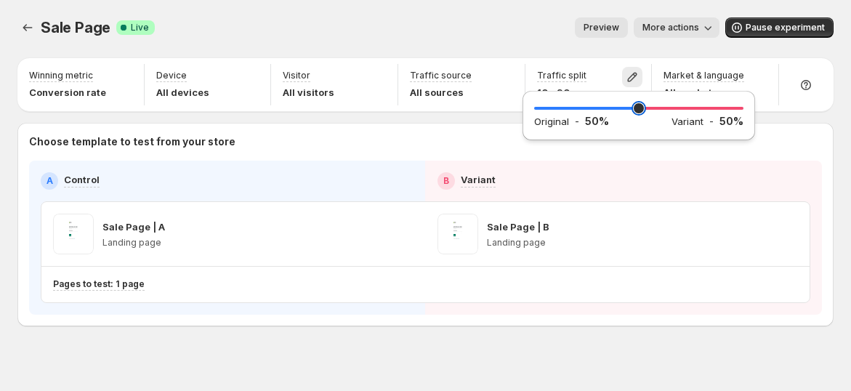
drag, startPoint x: 565, startPoint y: 109, endPoint x: 637, endPoint y: 117, distance: 72.4
type input "**"
click at [637, 117] on input "range" at bounding box center [638, 108] width 209 height 20
click at [504, 2] on div "Sale Page. This page is ready Sale Page Success Complete Live Preview More acti…" at bounding box center [425, 27] width 816 height 55
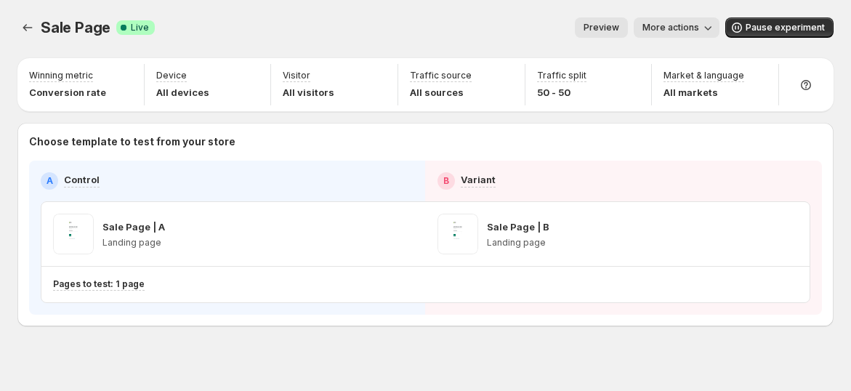
click at [281, 39] on div "Sale Page. This page is ready Sale Page Success Complete Live Preview More acti…" at bounding box center [425, 27] width 816 height 55
click at [66, 29] on span "Sale Page" at bounding box center [76, 27] width 70 height 17
click at [30, 27] on icon "Experiments" at bounding box center [27, 27] width 15 height 15
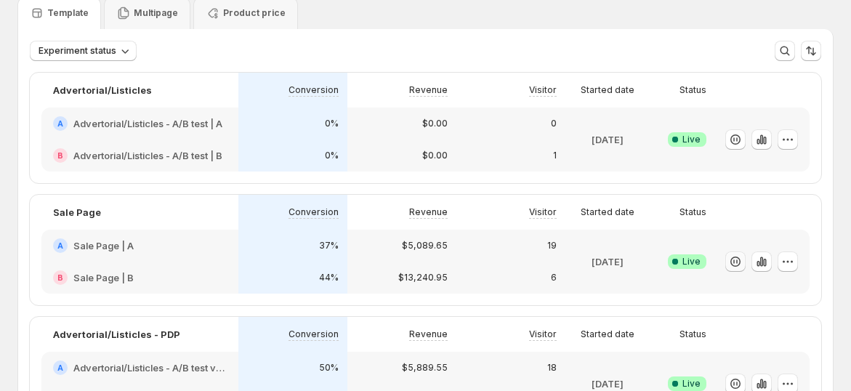
scroll to position [242, 0]
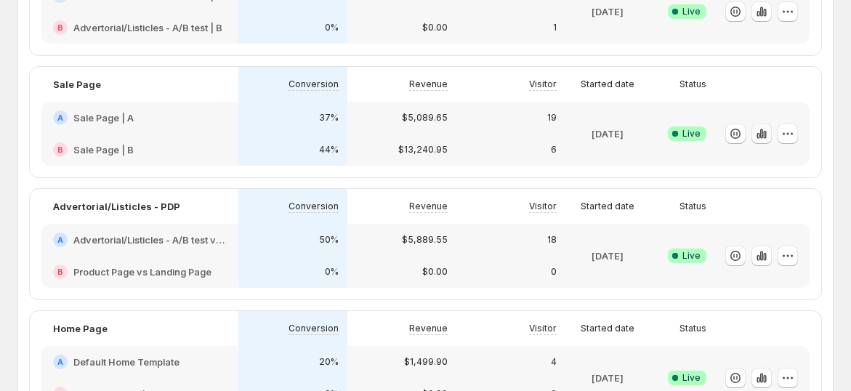
click at [769, 137] on icon "button" at bounding box center [761, 133] width 15 height 15
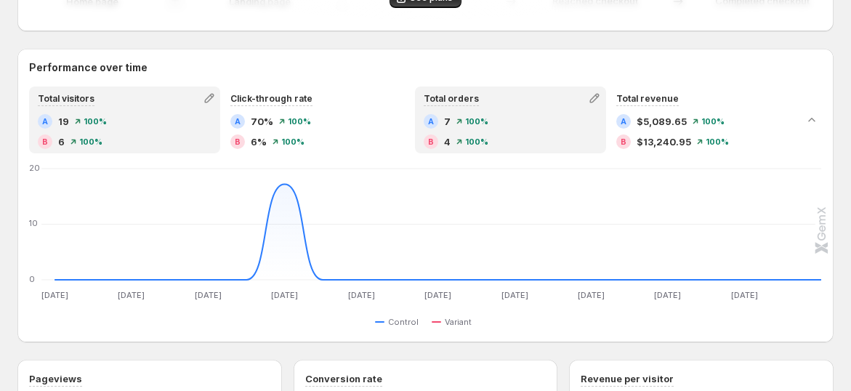
scroll to position [645, 0]
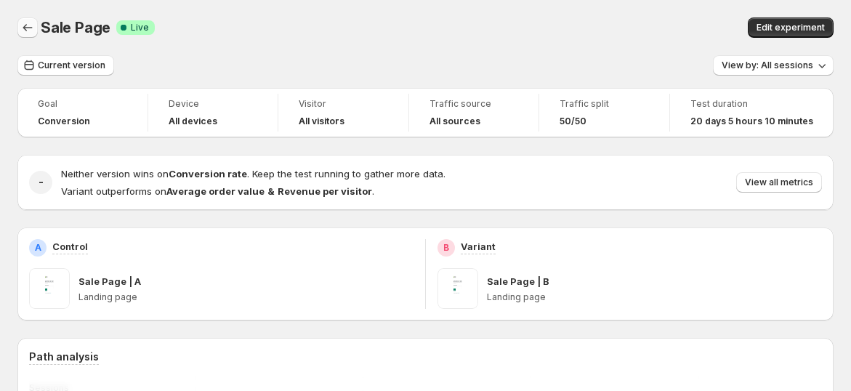
click at [30, 29] on icon "Back" at bounding box center [27, 27] width 15 height 15
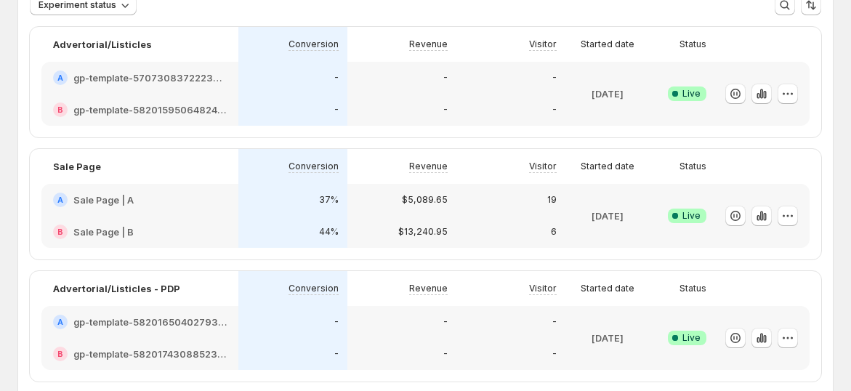
scroll to position [161, 0]
click at [769, 219] on icon "button" at bounding box center [761, 214] width 15 height 15
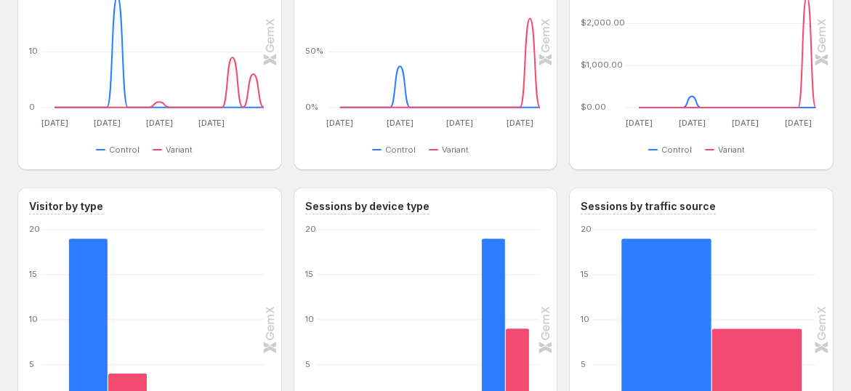
scroll to position [1130, 0]
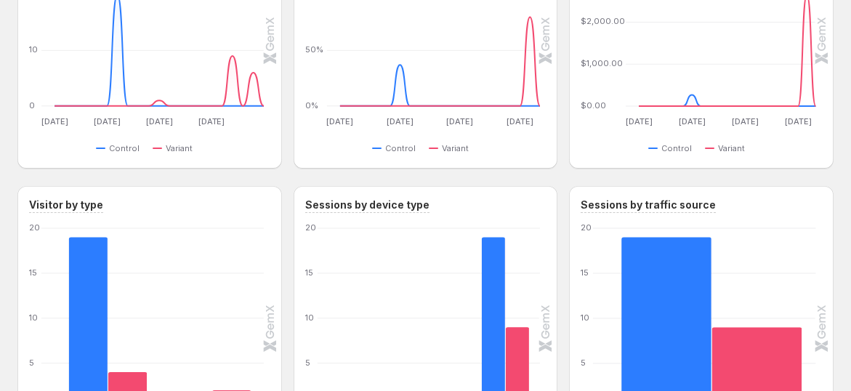
drag, startPoint x: 627, startPoint y: 166, endPoint x: 163, endPoint y: 42, distance: 480.4
click at [627, 166] on div "Revenue per visitor A $267.88 100% B $2,206.82 100% [DATE] Aug [DATE] [DATE] [D…" at bounding box center [701, 40] width 264 height 256
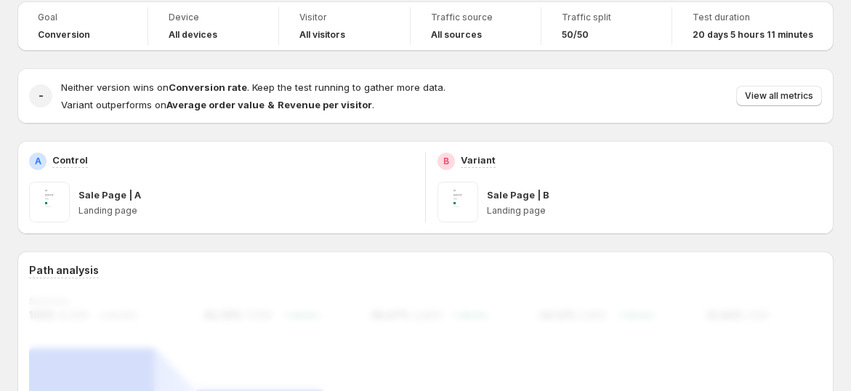
scroll to position [0, 0]
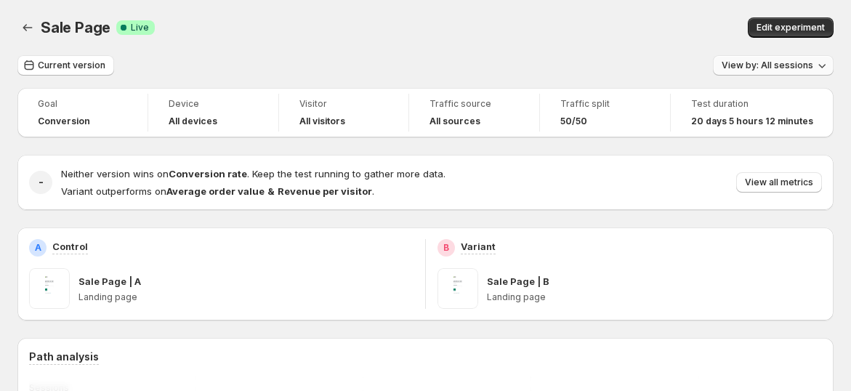
click at [786, 59] on button "View by: All sessions" at bounding box center [773, 65] width 121 height 20
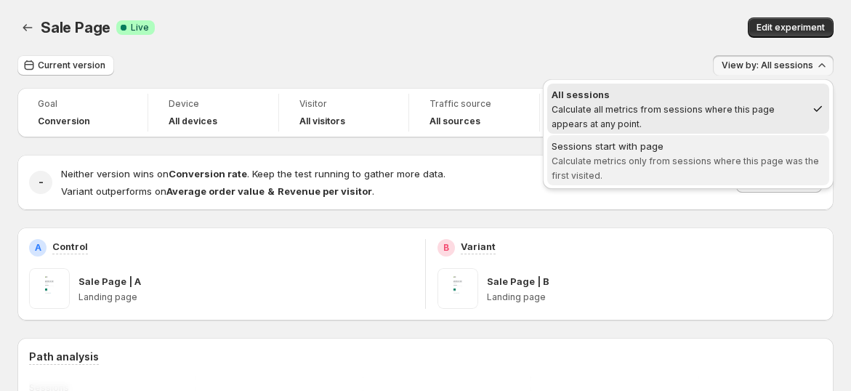
click at [713, 160] on span "Calculate metrics only from sessions where this page was the first visited." at bounding box center [684, 167] width 267 height 25
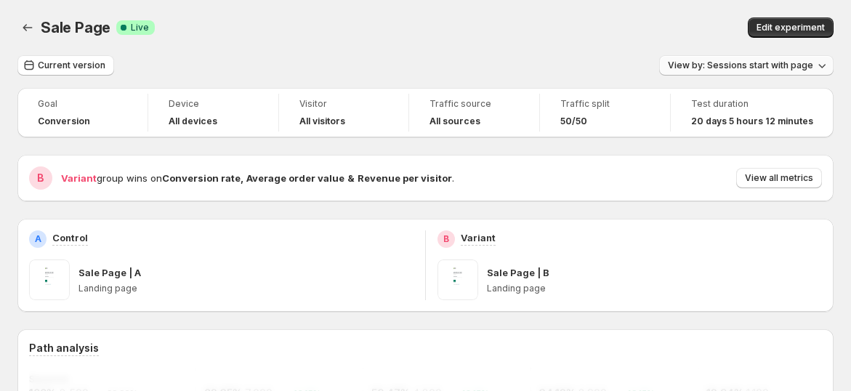
click at [781, 67] on span "View by: Sessions start with page" at bounding box center [740, 66] width 145 height 12
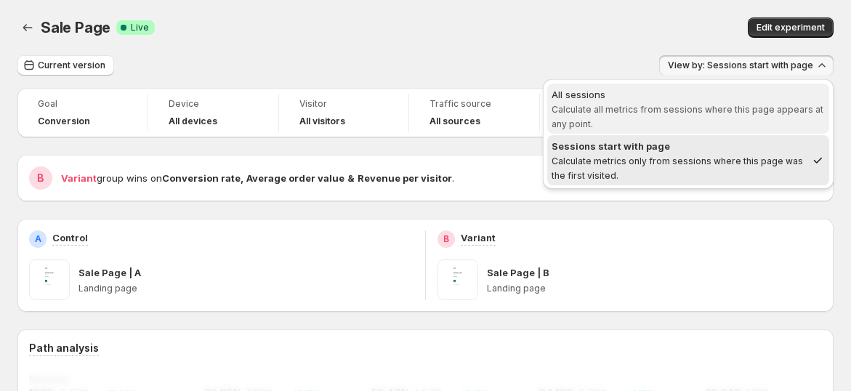
click at [745, 119] on span "All sessions Calculate all metrics from sessions where this page appears at any…" at bounding box center [687, 109] width 273 height 44
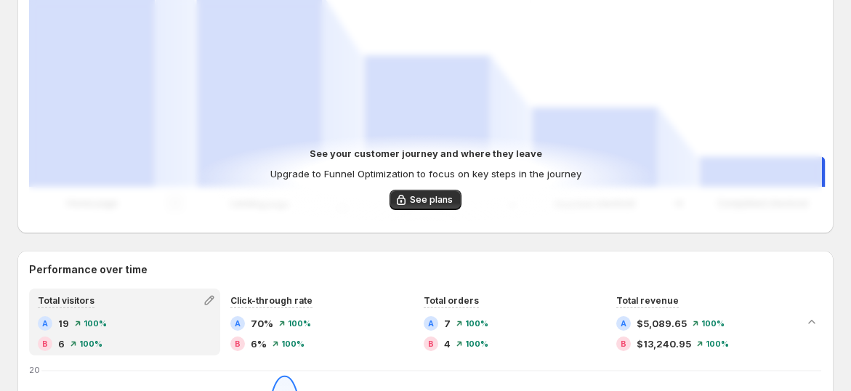
scroll to position [400, 0]
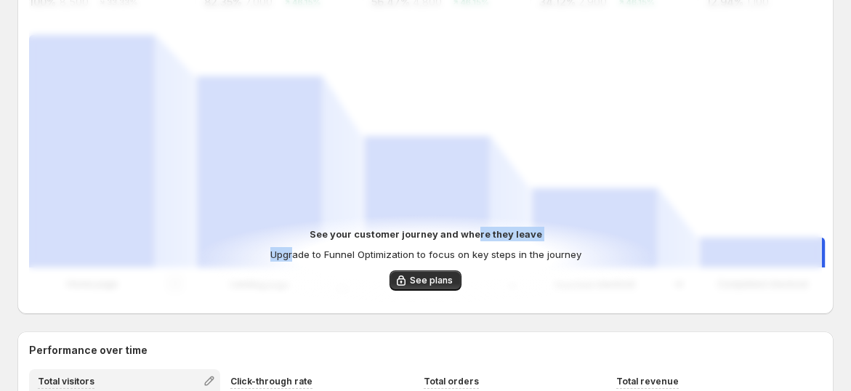
drag, startPoint x: 308, startPoint y: 248, endPoint x: 480, endPoint y: 239, distance: 172.4
click at [480, 239] on div "See your customer journey and where they leave Upgrade to Funnel Optimization t…" at bounding box center [425, 244] width 311 height 35
click at [421, 247] on p "Upgrade to Funnel Optimization to focus on key steps in the journey" at bounding box center [425, 254] width 311 height 15
drag, startPoint x: 317, startPoint y: 236, endPoint x: 497, endPoint y: 229, distance: 179.6
click at [492, 229] on div "See your customer journey and where they leave Upgrade to Funnel Optimization t…" at bounding box center [425, 244] width 311 height 35
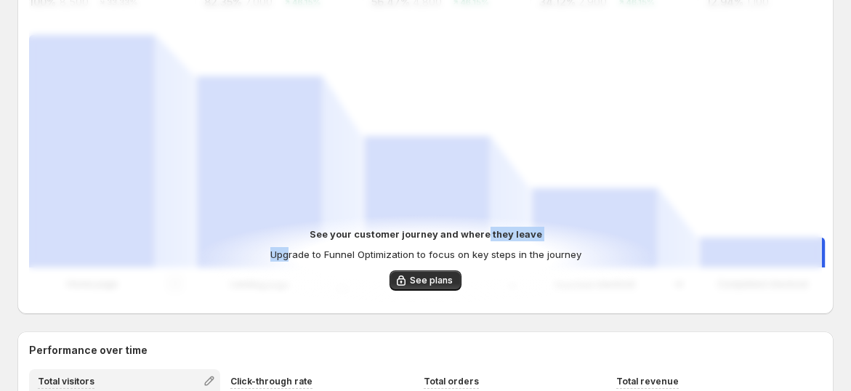
click at [498, 228] on p "See your customer journey and where they leave" at bounding box center [425, 234] width 232 height 15
click at [448, 239] on p "See your customer journey and where they leave" at bounding box center [425, 234] width 232 height 15
drag, startPoint x: 413, startPoint y: 234, endPoint x: 504, endPoint y: 231, distance: 91.6
click at [504, 231] on p "See your customer journey and where they leave" at bounding box center [425, 234] width 232 height 15
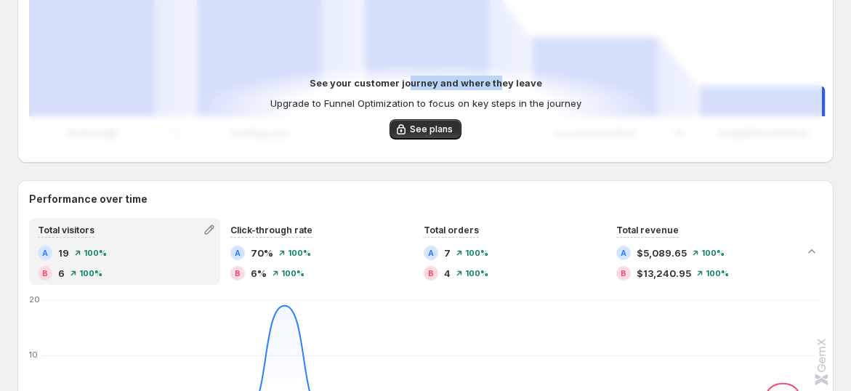
scroll to position [641, 0]
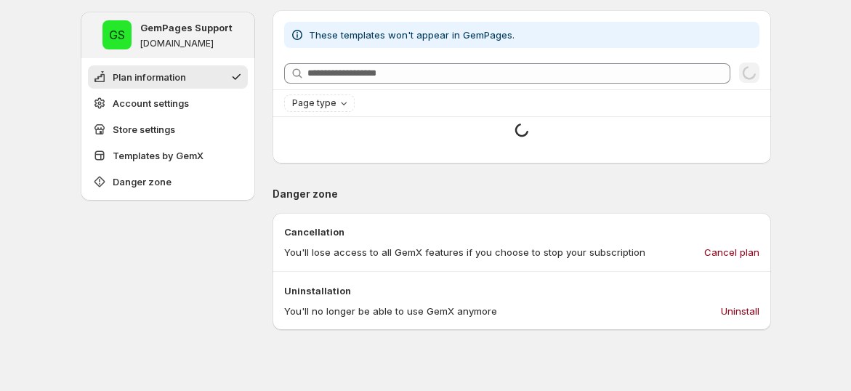
type input "**********"
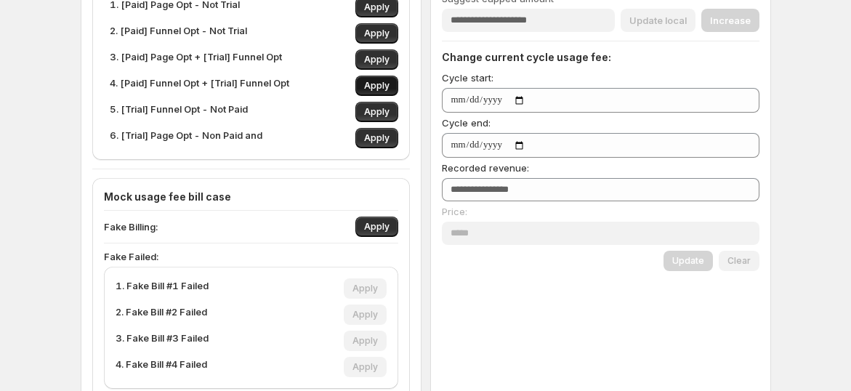
scroll to position [319, 0]
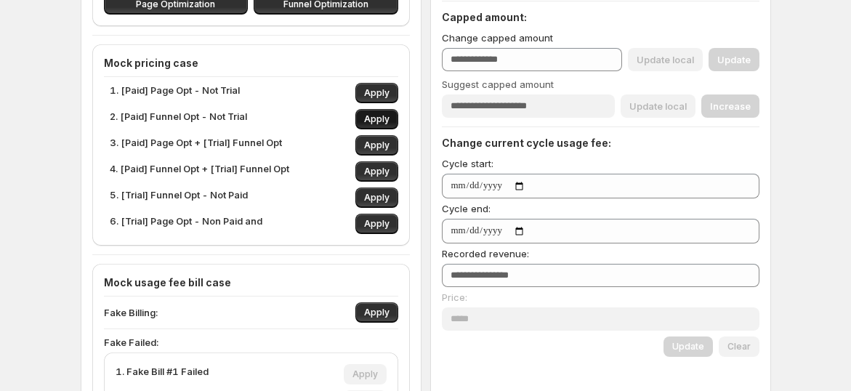
click at [386, 118] on span "Apply" at bounding box center [376, 119] width 25 height 12
type input "***"
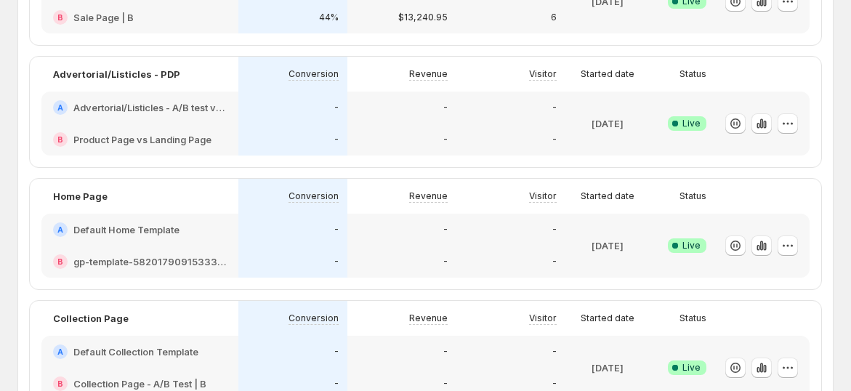
scroll to position [400, 0]
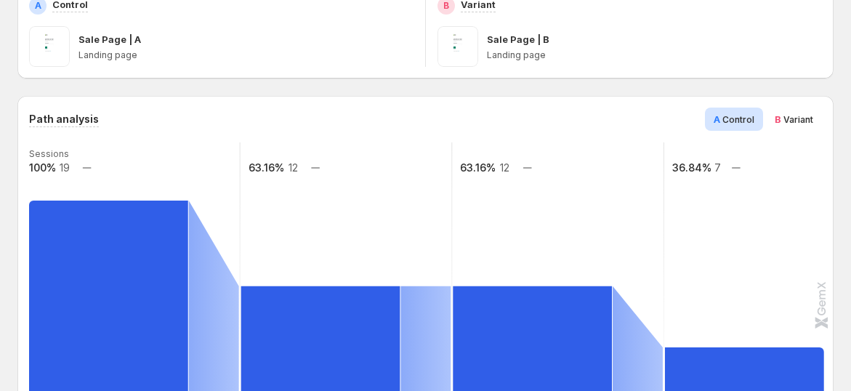
scroll to position [323, 0]
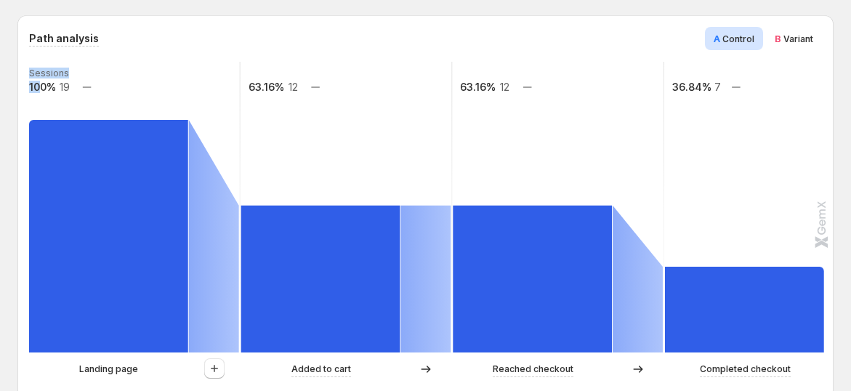
drag, startPoint x: 70, startPoint y: 87, endPoint x: 33, endPoint y: 152, distance: 74.5
click at [40, 100] on rect at bounding box center [135, 207] width 214 height 291
drag, startPoint x: 72, startPoint y: 86, endPoint x: 105, endPoint y: 98, distance: 34.9
click at [73, 90] on rect at bounding box center [135, 207] width 214 height 291
drag, startPoint x: 73, startPoint y: 89, endPoint x: 52, endPoint y: 90, distance: 20.4
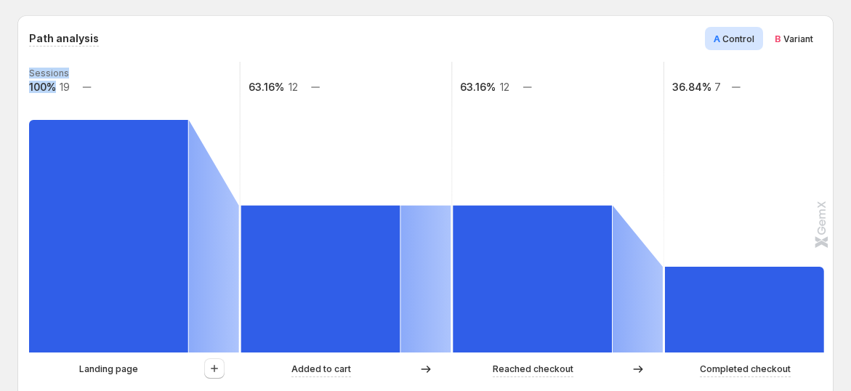
click at [52, 90] on g "Sessions 100% 19 63.16% 12 63.16% 12 36.84% 7" at bounding box center [452, 207] width 849 height 291
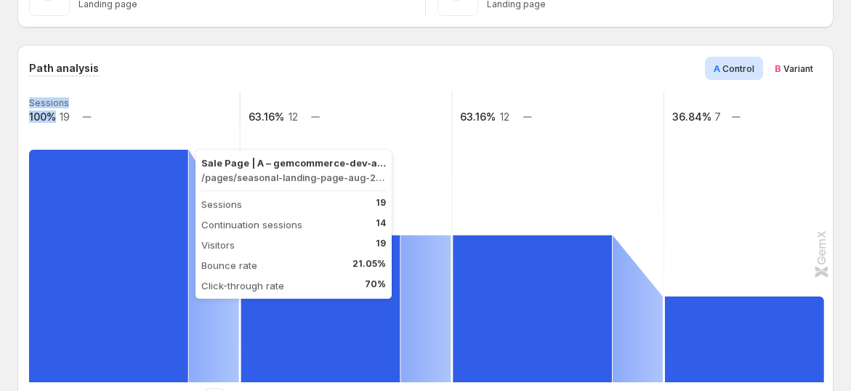
scroll to position [242, 0]
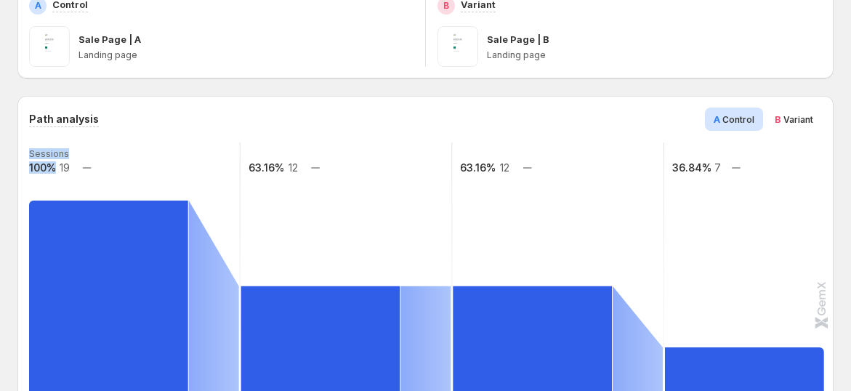
click at [65, 156] on text "Sessions" at bounding box center [49, 153] width 40 height 11
drag, startPoint x: 76, startPoint y: 166, endPoint x: 50, endPoint y: 171, distance: 25.8
click at [50, 171] on g "Sessions 100% 19 63.16% 12 63.16% 12 36.84% 7" at bounding box center [452, 287] width 849 height 291
click at [81, 169] on rect at bounding box center [135, 287] width 214 height 291
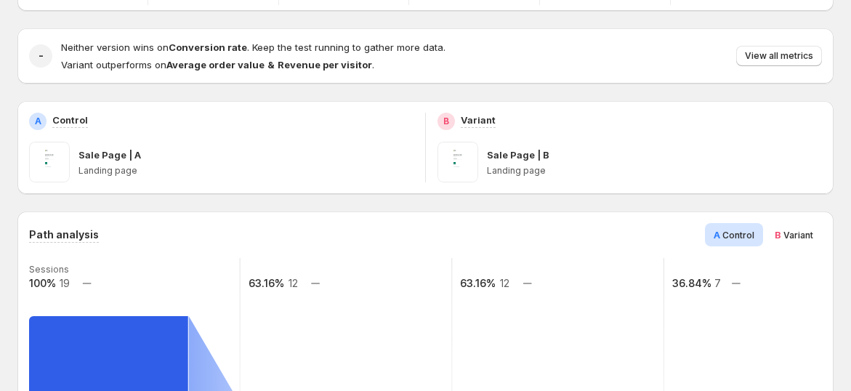
scroll to position [81, 0]
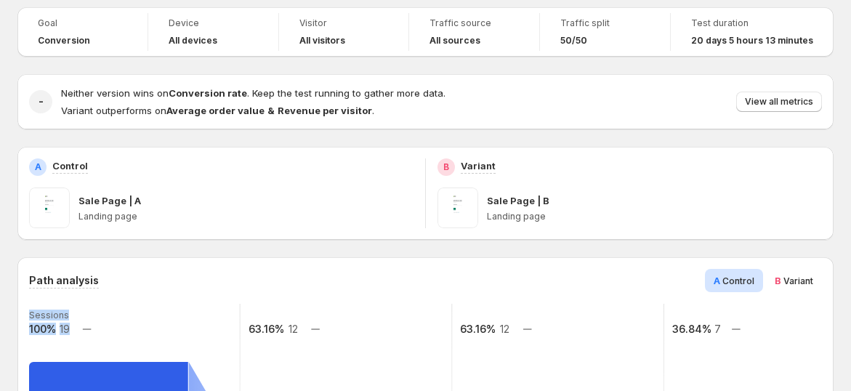
drag, startPoint x: 84, startPoint y: 332, endPoint x: 67, endPoint y: 331, distance: 16.8
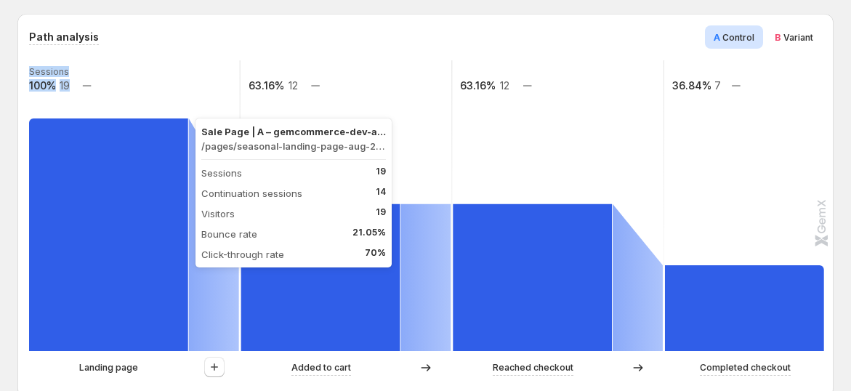
scroll to position [323, 0]
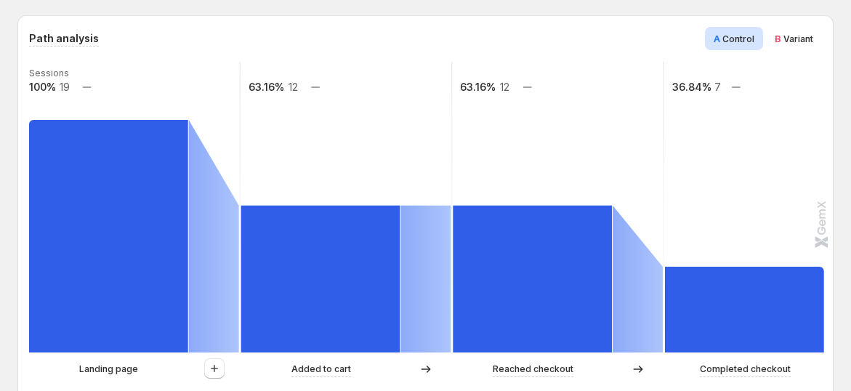
click at [324, 126] on rect at bounding box center [347, 207] width 214 height 291
click at [216, 361] on icon "button" at bounding box center [214, 368] width 15 height 15
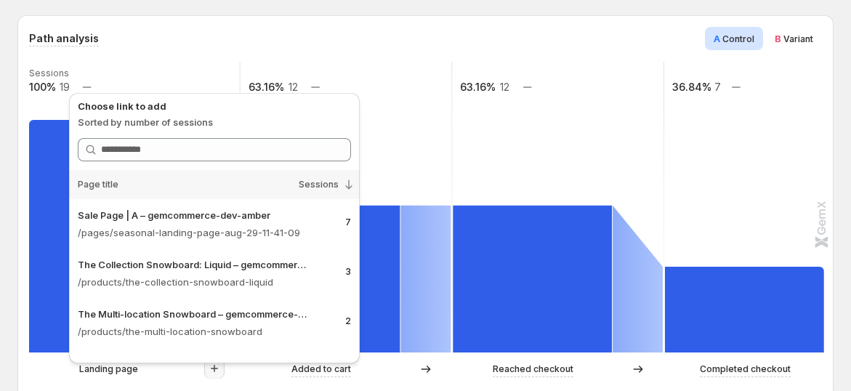
click at [404, 182] on rect at bounding box center [347, 207] width 214 height 291
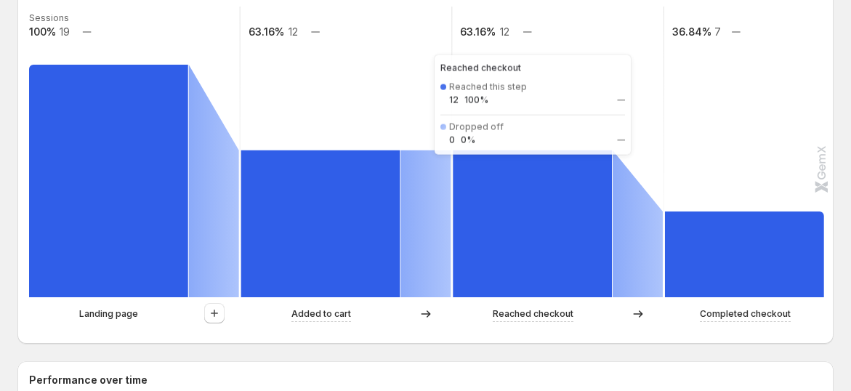
scroll to position [403, 0]
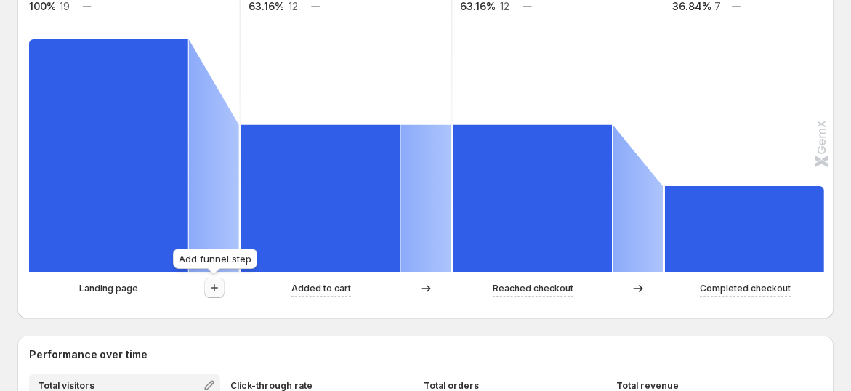
click at [222, 286] on button "button" at bounding box center [214, 288] width 20 height 20
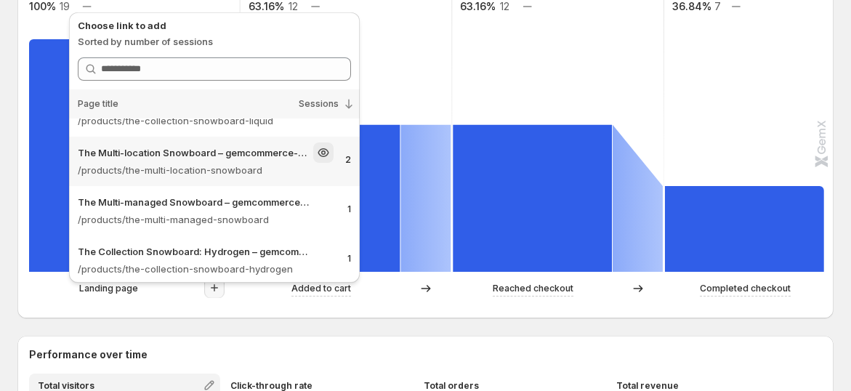
scroll to position [88, 0]
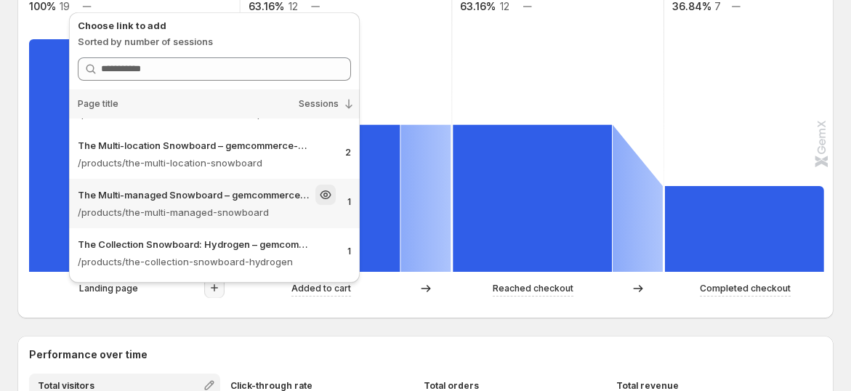
click at [170, 203] on div "The Multi-managed Snowboard – gemcommerce-dev-amber" at bounding box center [207, 195] width 258 height 20
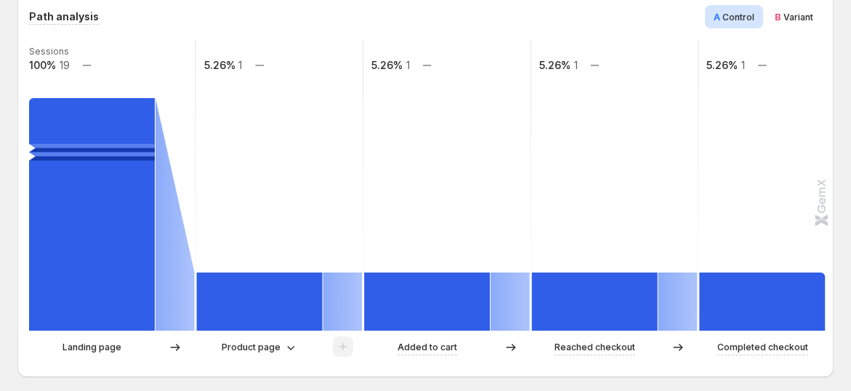
scroll to position [323, 0]
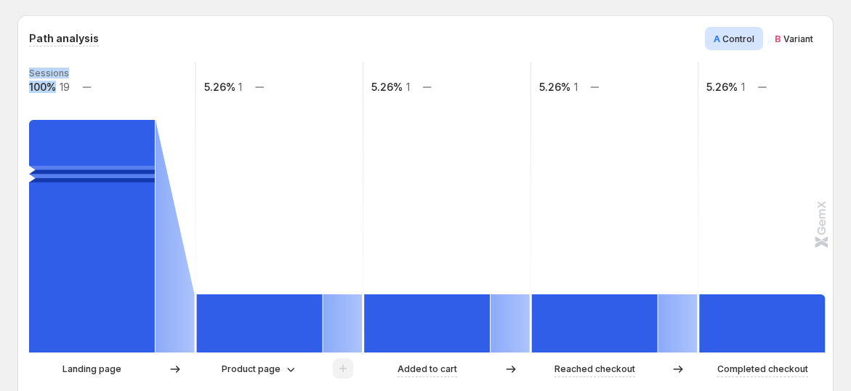
drag, startPoint x: 52, startPoint y: 86, endPoint x: 81, endPoint y: 86, distance: 29.1
click at [81, 86] on g "Sessions 100% 19 5.26% 1 5.26% 1 5.26% 1 5.26% 1" at bounding box center [447, 207] width 839 height 291
click at [81, 85] on rect at bounding box center [112, 207] width 169 height 291
drag, startPoint x: 71, startPoint y: 87, endPoint x: 59, endPoint y: 90, distance: 12.7
click at [59, 90] on g "Sessions 100% 19 5.26% 1 5.26% 1 5.26% 1 5.26% 1" at bounding box center [447, 207] width 839 height 291
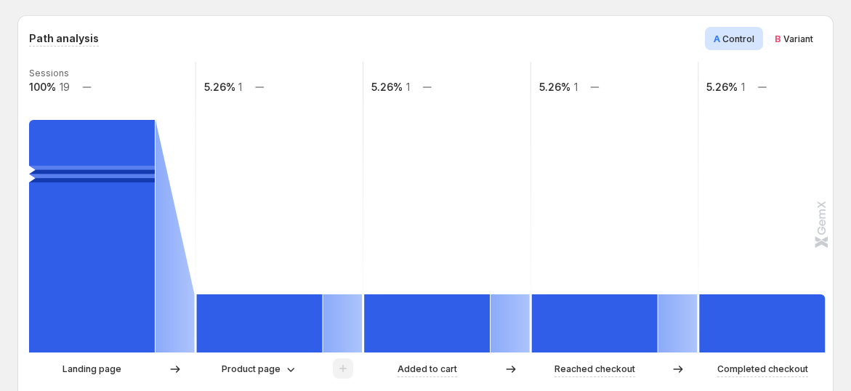
click at [64, 89] on text "19" at bounding box center [65, 87] width 10 height 12
click at [61, 82] on text "19" at bounding box center [65, 87] width 10 height 12
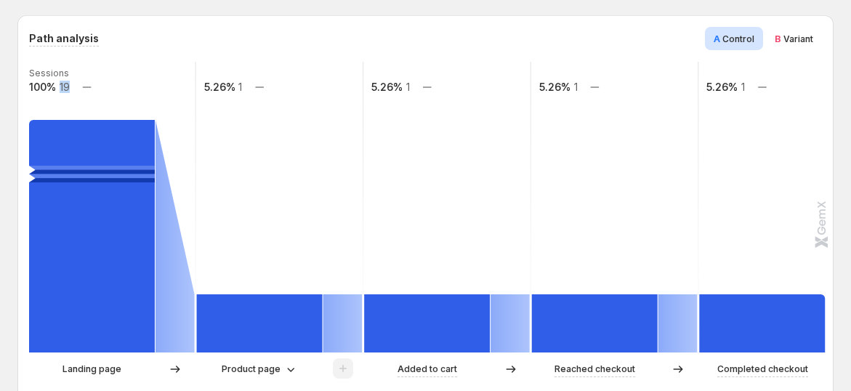
click at [61, 82] on text "19" at bounding box center [65, 87] width 10 height 12
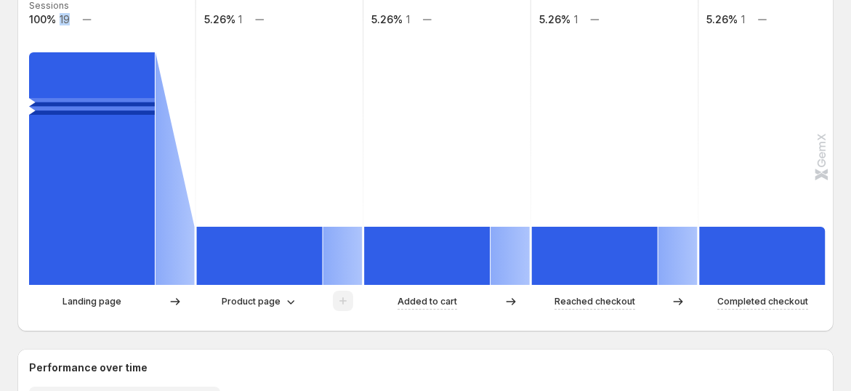
scroll to position [484, 0]
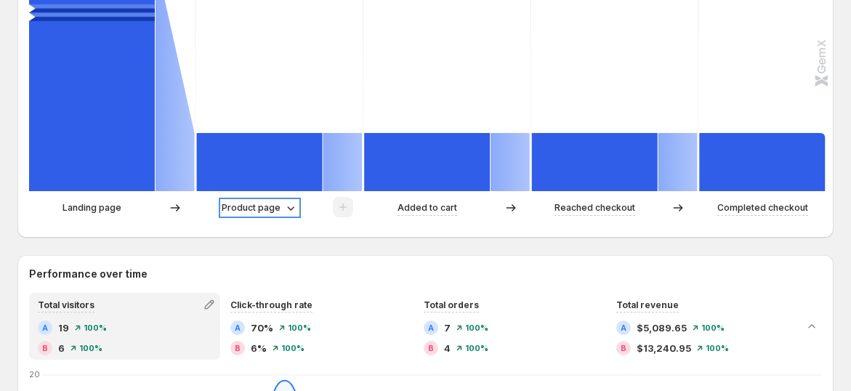
click at [251, 203] on p "Product page" at bounding box center [251, 208] width 59 height 15
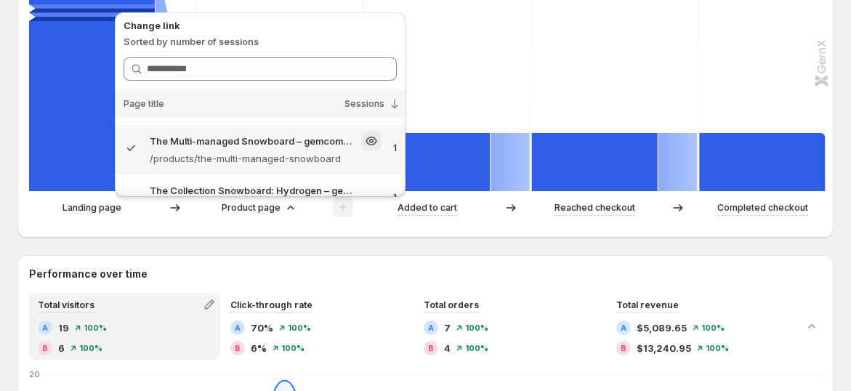
scroll to position [0, 0]
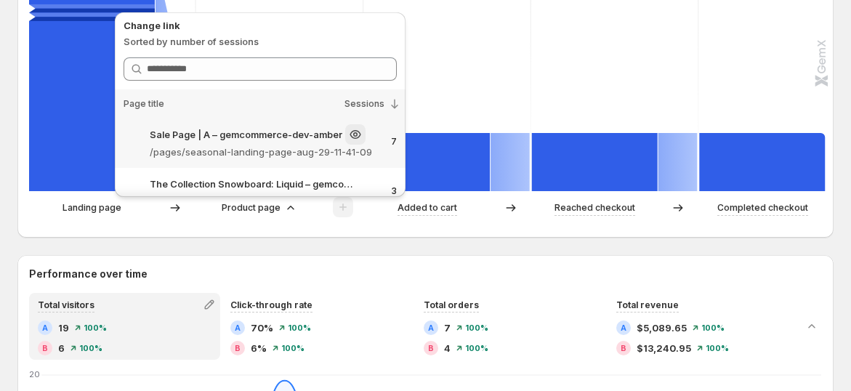
click at [258, 152] on p "/pages/seasonal-landing-page-aug-29-11-41-09" at bounding box center [265, 152] width 230 height 15
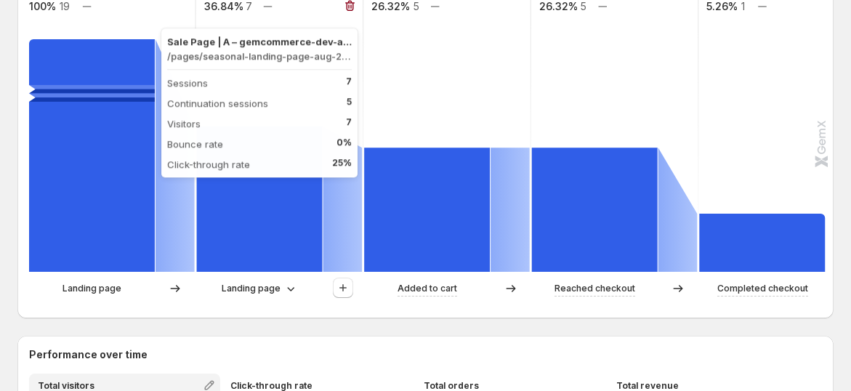
scroll to position [323, 0]
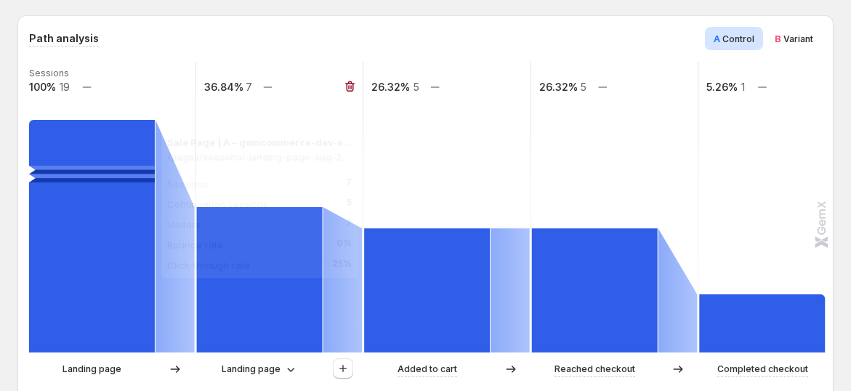
click at [303, 338] on rect at bounding box center [260, 279] width 126 height 145
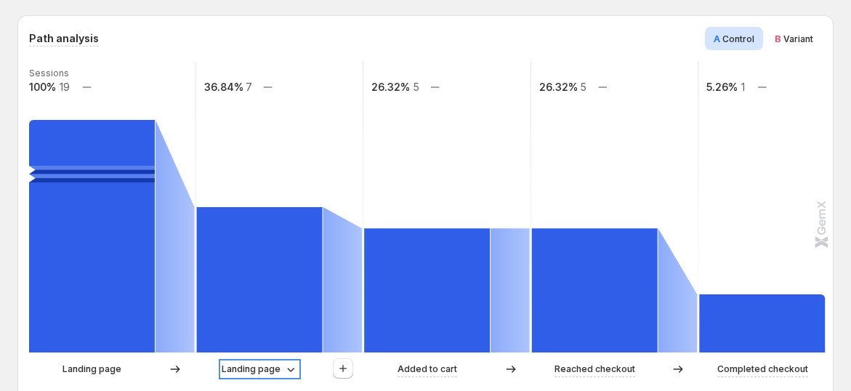
click at [284, 368] on icon at bounding box center [290, 369] width 15 height 15
click at [349, 87] on icon "button" at bounding box center [349, 86] width 15 height 15
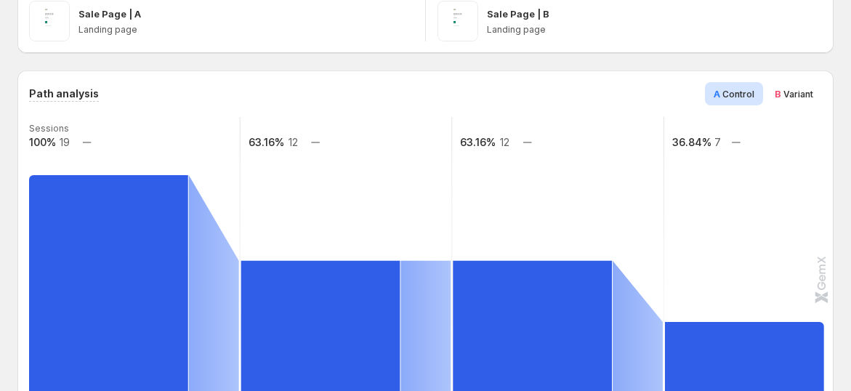
scroll to position [242, 0]
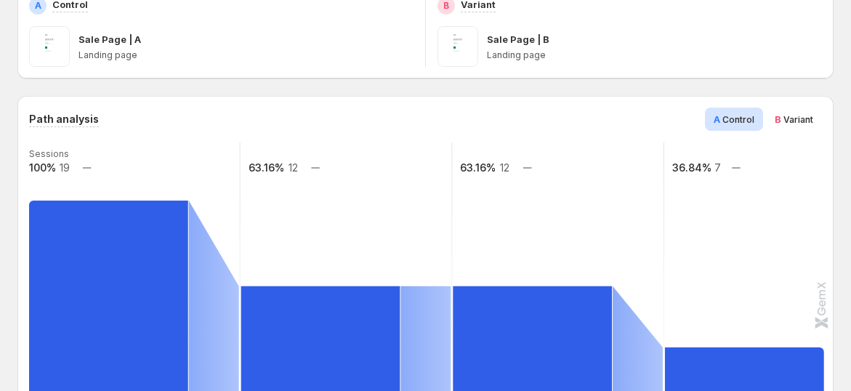
click at [811, 123] on span "Variant" at bounding box center [798, 119] width 30 height 11
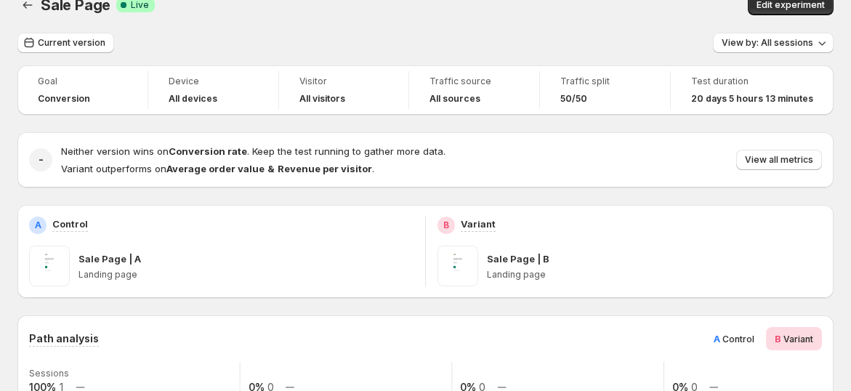
scroll to position [0, 0]
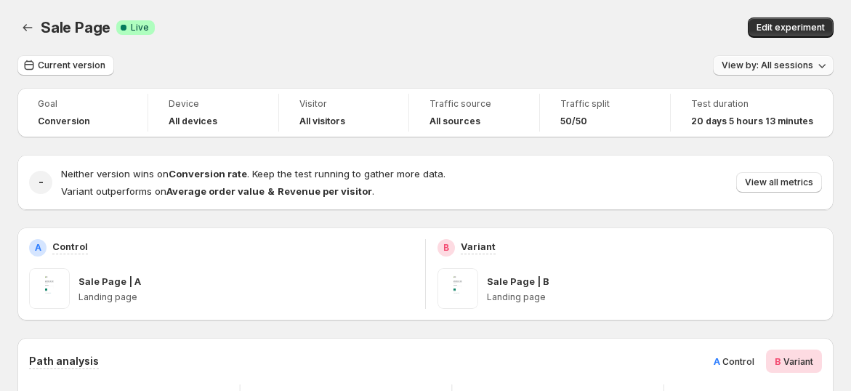
click at [810, 62] on span "View by: All sessions" at bounding box center [767, 66] width 92 height 12
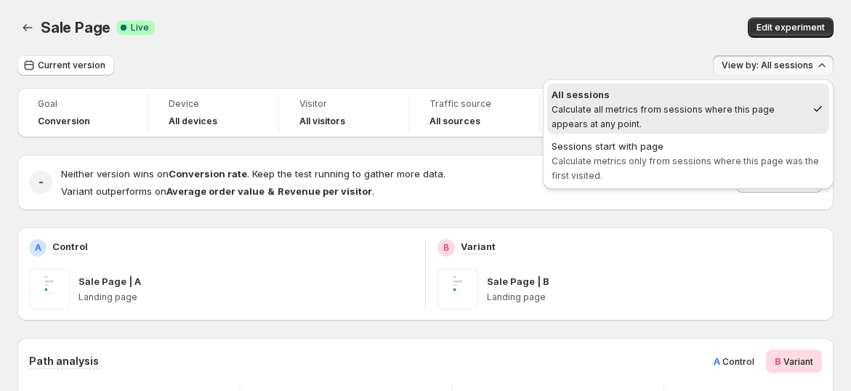
click at [729, 115] on span "All sessions Calculate all metrics from sessions where this page appears at any…" at bounding box center [678, 109] width 254 height 44
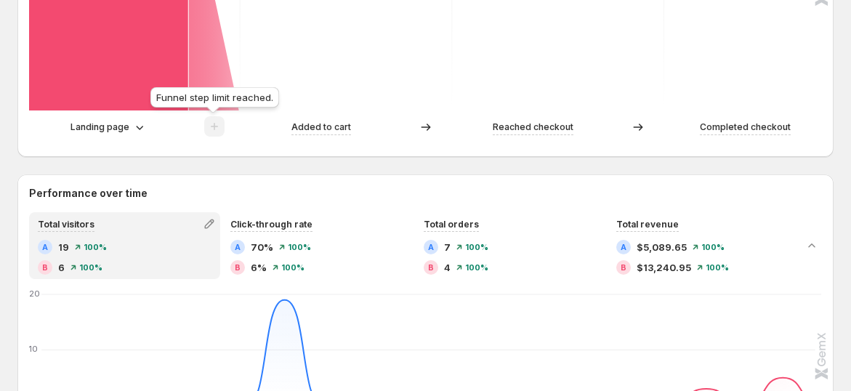
click at [212, 125] on span at bounding box center [214, 130] width 20 height 11
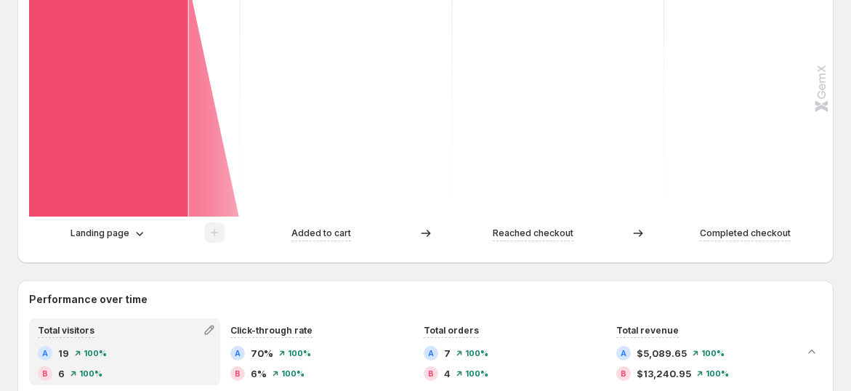
scroll to position [403, 0]
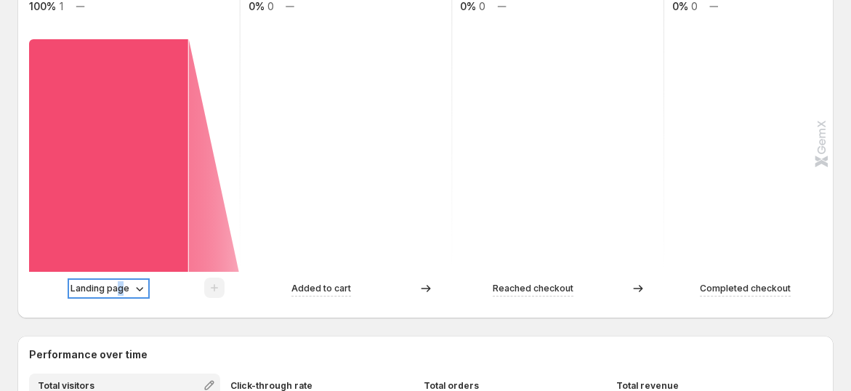
click at [121, 289] on p "Landing page" at bounding box center [99, 288] width 59 height 15
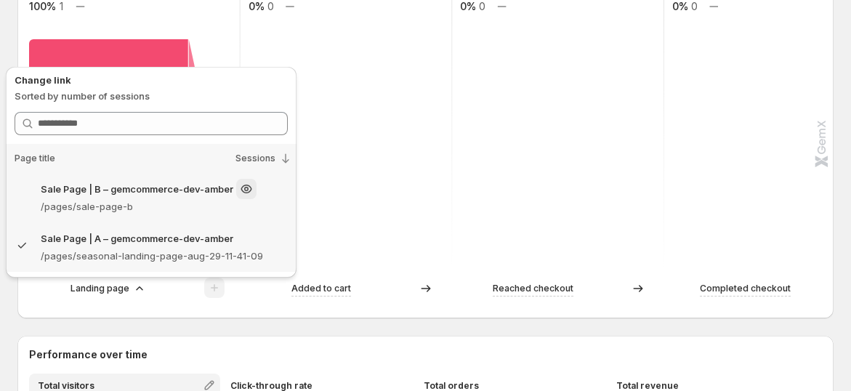
click at [146, 193] on p "Sale Page | B – gemcommerce-dev-amber" at bounding box center [137, 189] width 193 height 15
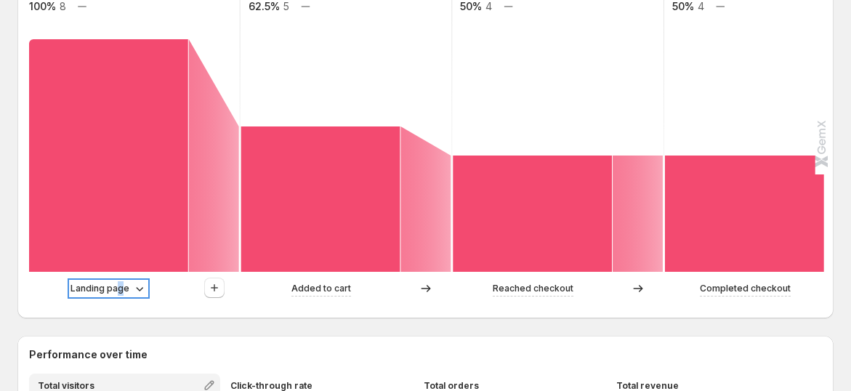
click at [120, 294] on p "Landing page" at bounding box center [99, 288] width 59 height 15
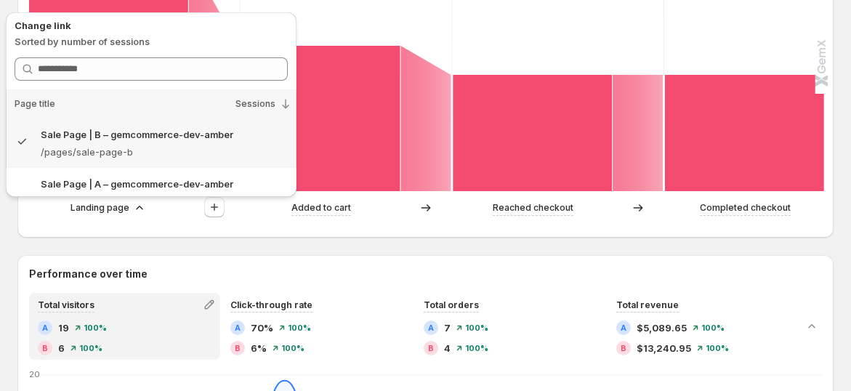
click at [459, 53] on rect at bounding box center [558, 45] width 214 height 291
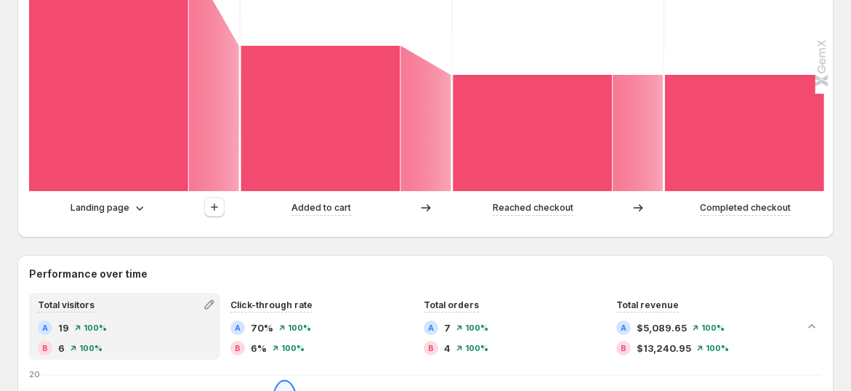
scroll to position [323, 0]
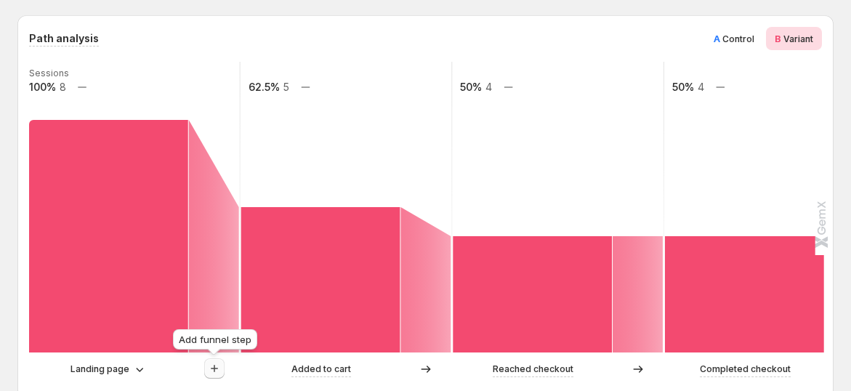
click at [209, 371] on icon "button" at bounding box center [214, 368] width 15 height 15
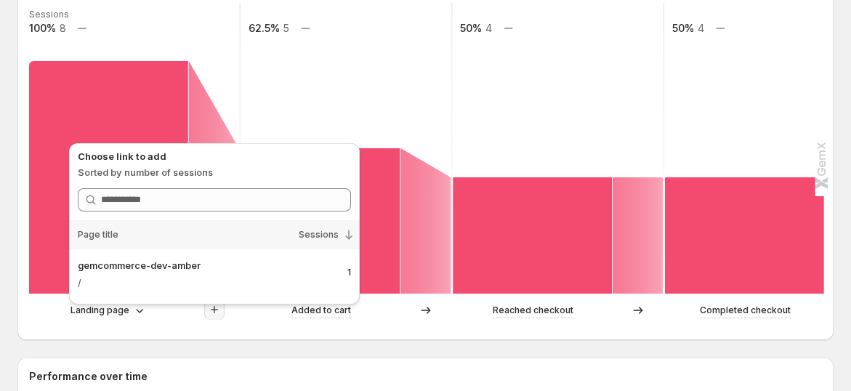
scroll to position [403, 0]
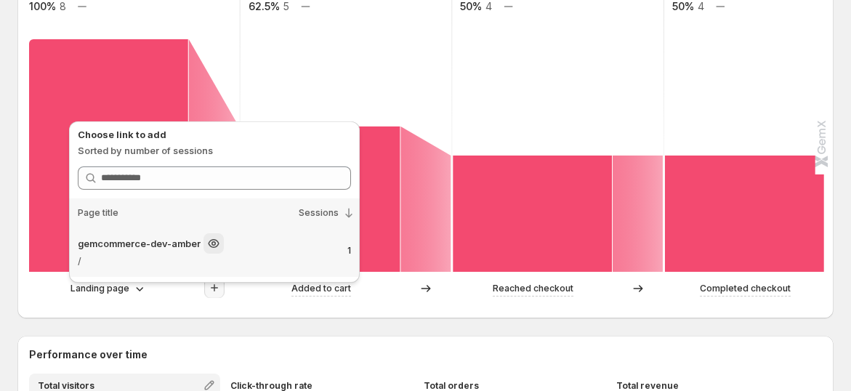
click at [155, 251] on div "gemcommerce-dev-amber" at bounding box center [207, 243] width 258 height 20
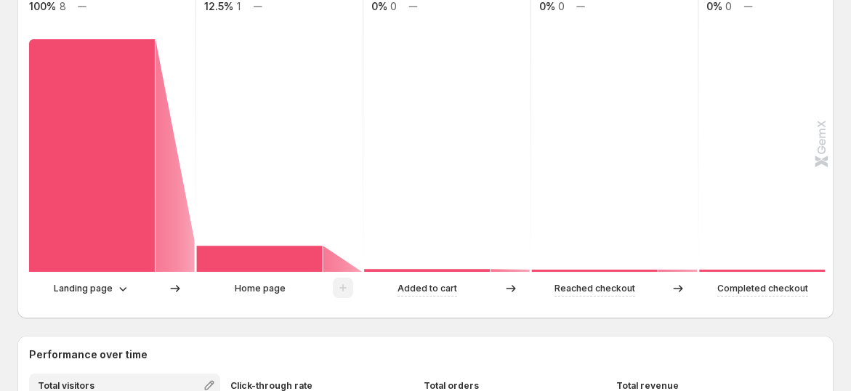
click at [494, 177] on rect at bounding box center [447, 126] width 169 height 291
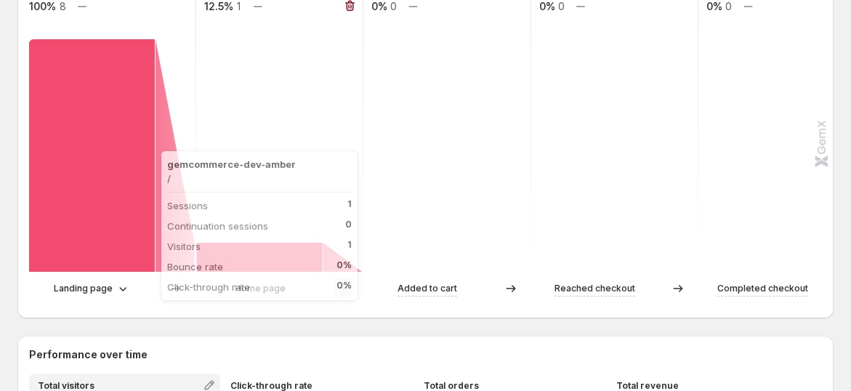
click at [236, 262] on rect at bounding box center [260, 257] width 126 height 29
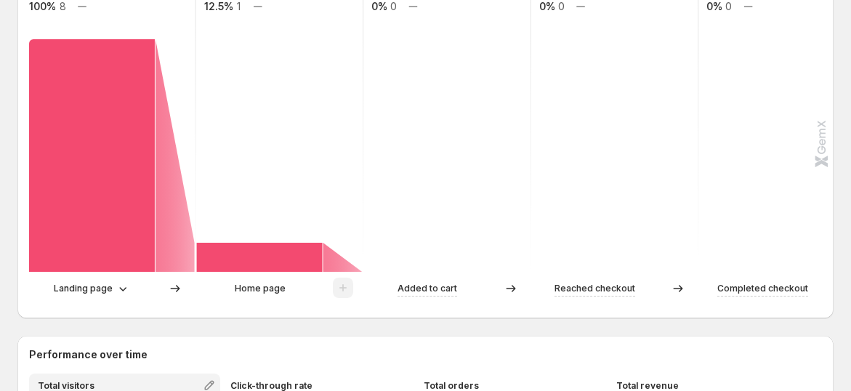
click at [243, 294] on p "Home page" at bounding box center [260, 288] width 51 height 15
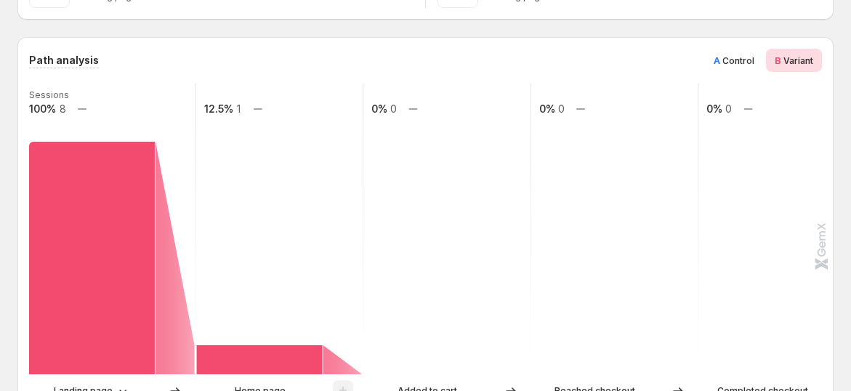
scroll to position [242, 0]
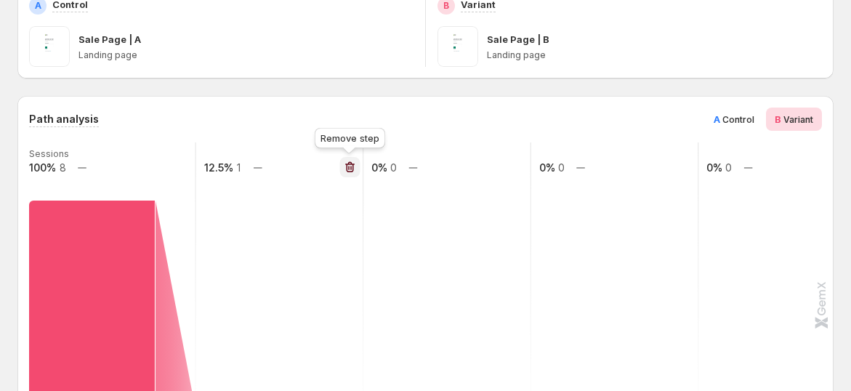
click at [348, 169] on icon "button" at bounding box center [348, 168] width 1 height 4
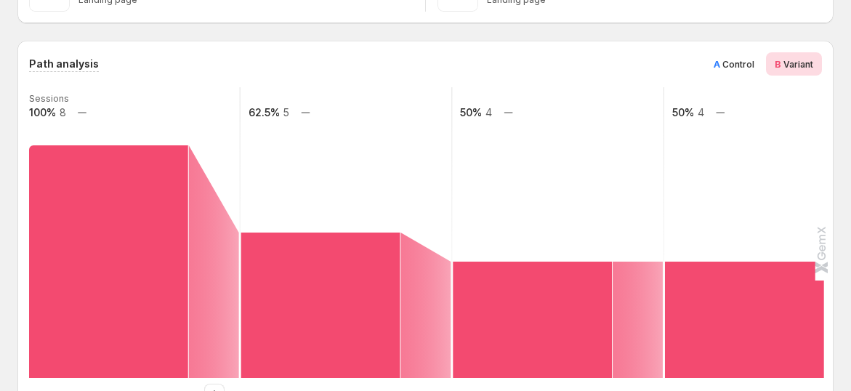
scroll to position [323, 0]
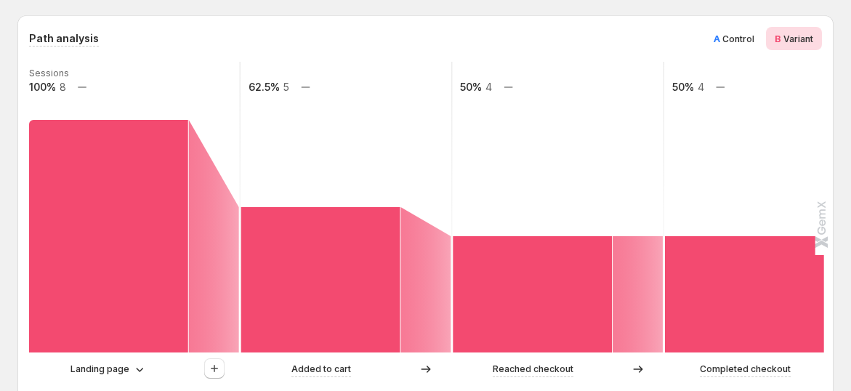
click at [750, 34] on span "Control" at bounding box center [738, 38] width 32 height 11
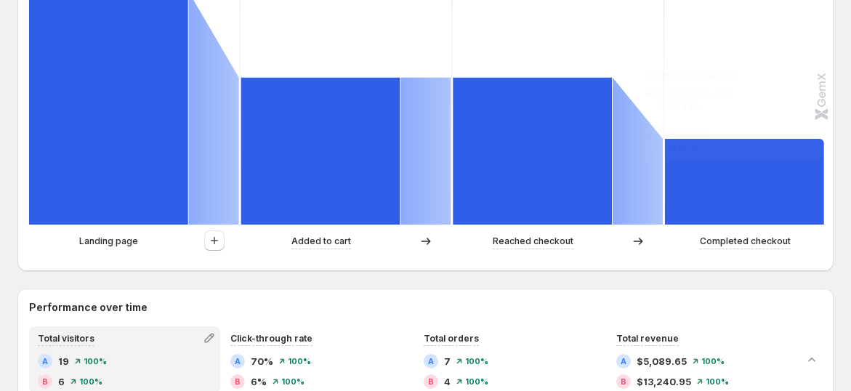
scroll to position [645, 0]
